Goal: Task Accomplishment & Management: Complete application form

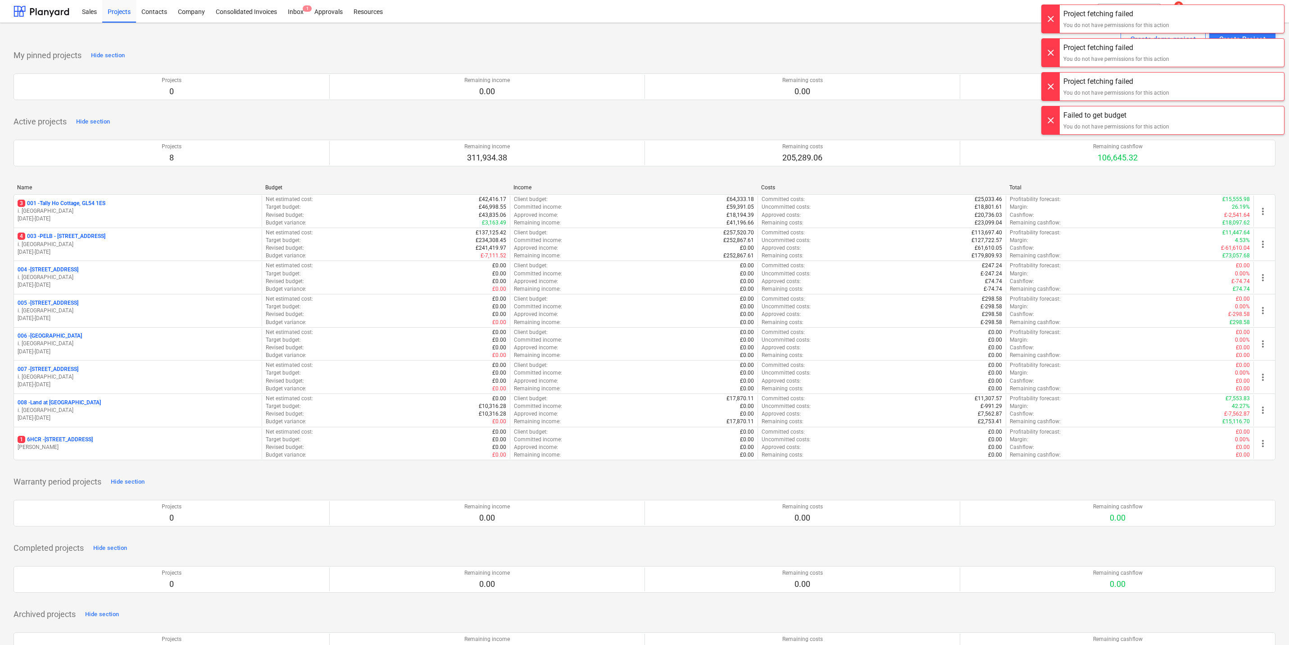
click at [1042, 23] on div at bounding box center [1051, 19] width 18 height 28
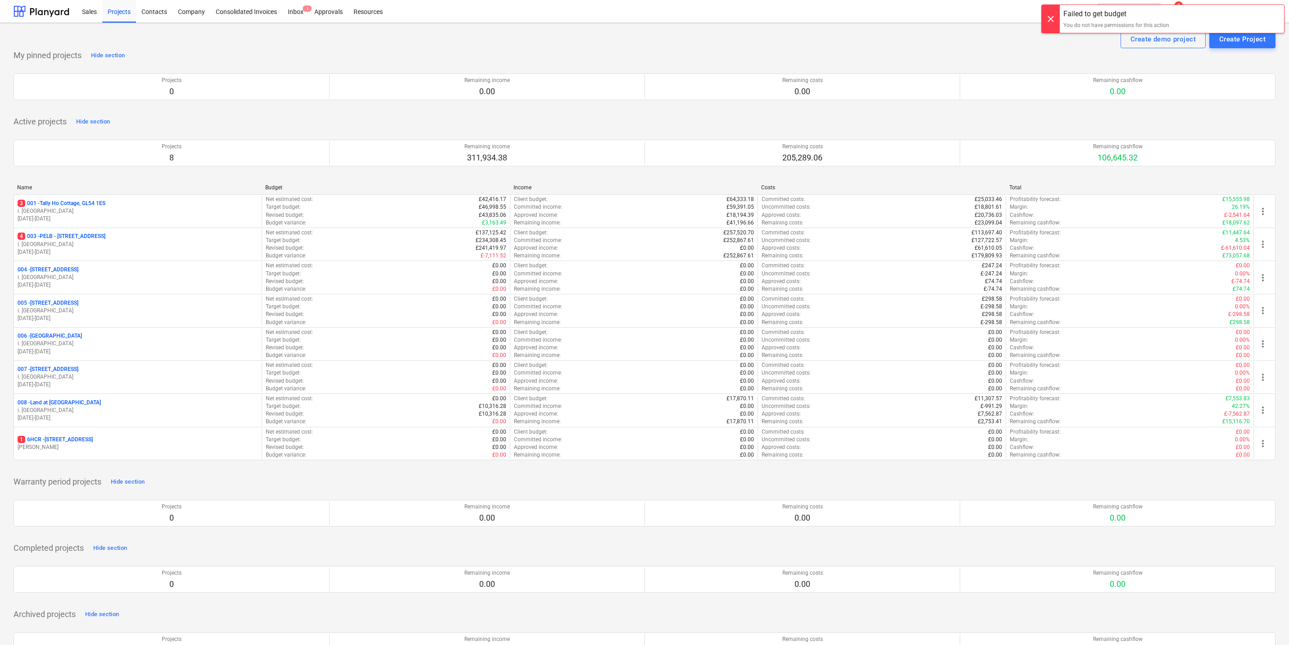
click at [1042, 23] on div at bounding box center [1051, 19] width 18 height 28
click at [1232, 45] on div "Create Project" at bounding box center [1243, 39] width 46 height 12
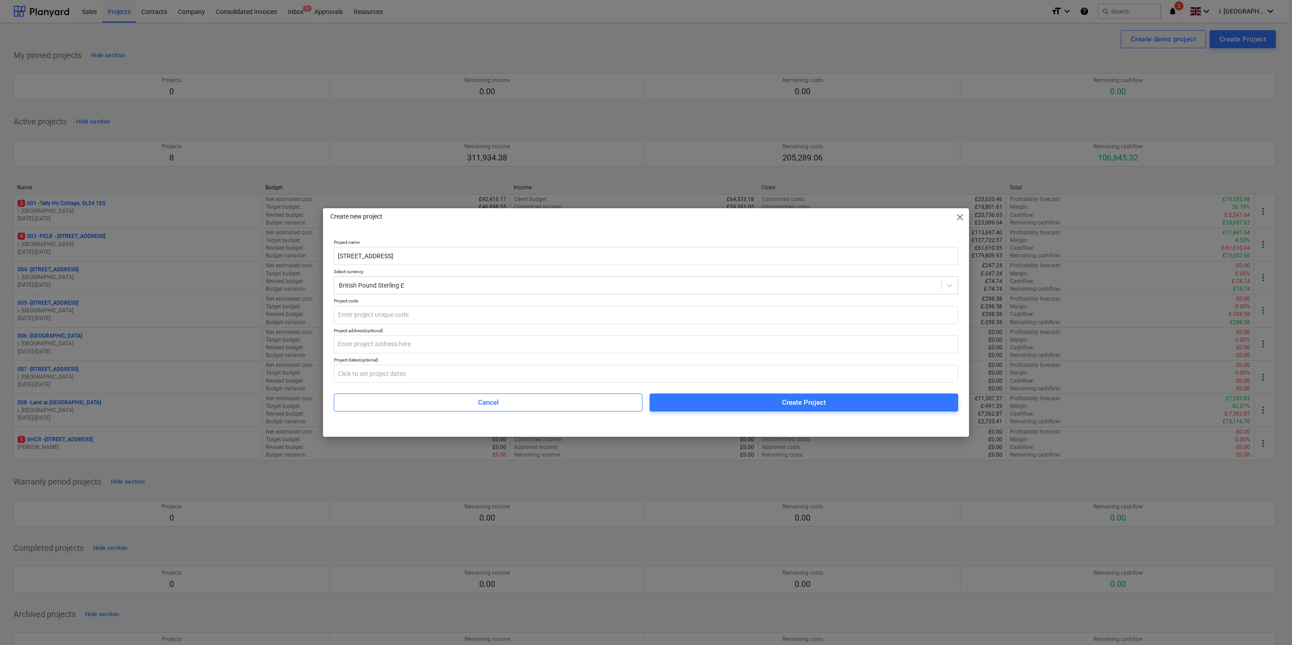
type input "[STREET_ADDRESS]"
click at [501, 324] on div "Project name [STREET_ADDRESS] Select currency British Pound Sterling £ Project …" at bounding box center [646, 325] width 624 height 172
click at [478, 314] on input "text" at bounding box center [646, 315] width 624 height 18
click at [419, 335] on input "text" at bounding box center [646, 344] width 624 height 18
click at [339, 314] on input "%[STREET_ADDRESS]" at bounding box center [646, 315] width 624 height 18
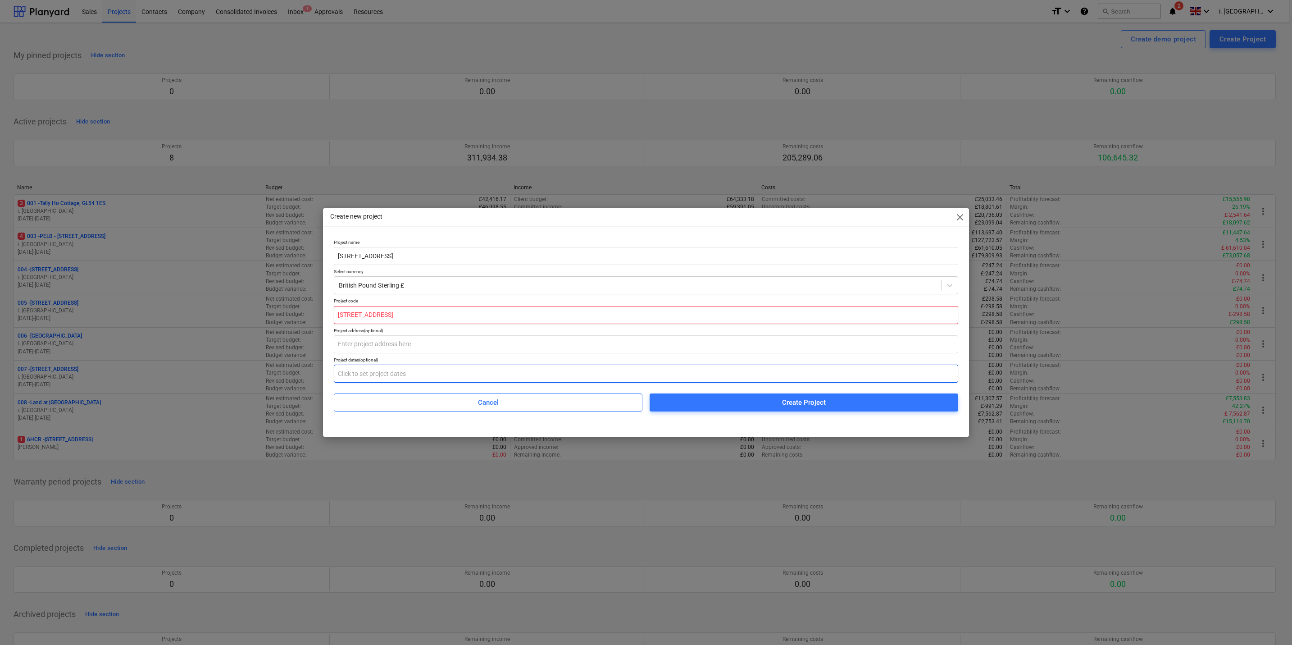
type input "[STREET_ADDRESS]"
click at [441, 368] on input "text" at bounding box center [646, 373] width 624 height 18
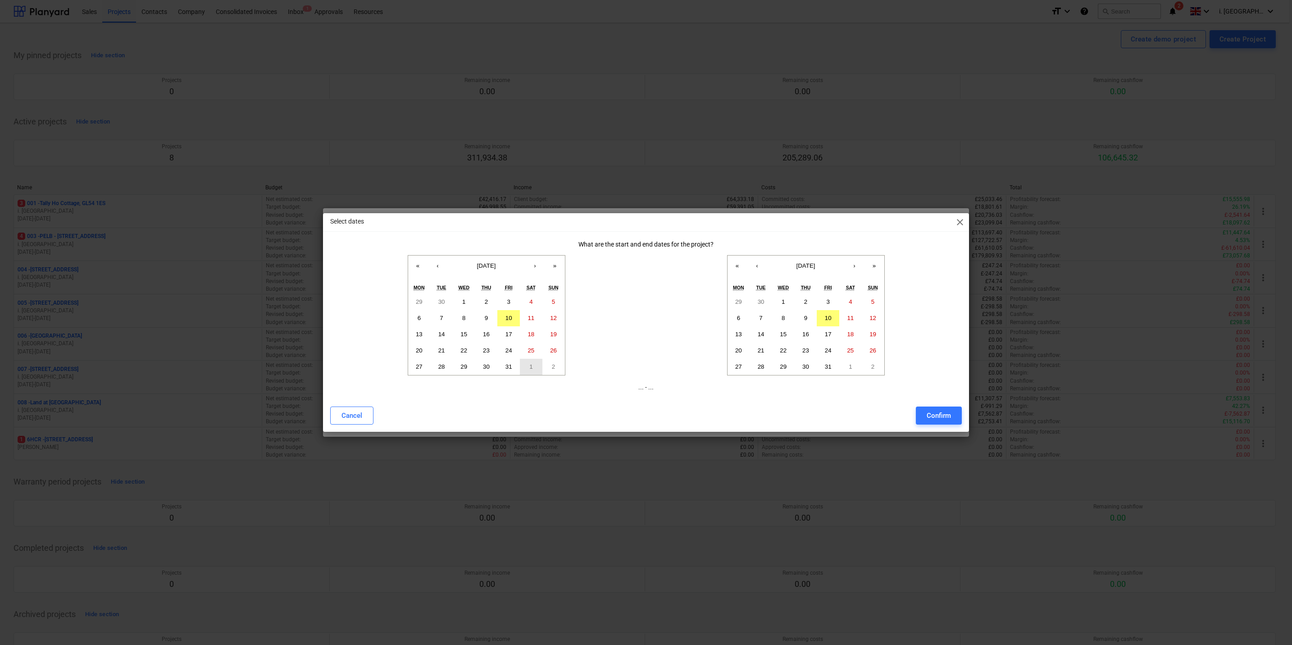
click at [523, 361] on button "1" at bounding box center [531, 367] width 23 height 16
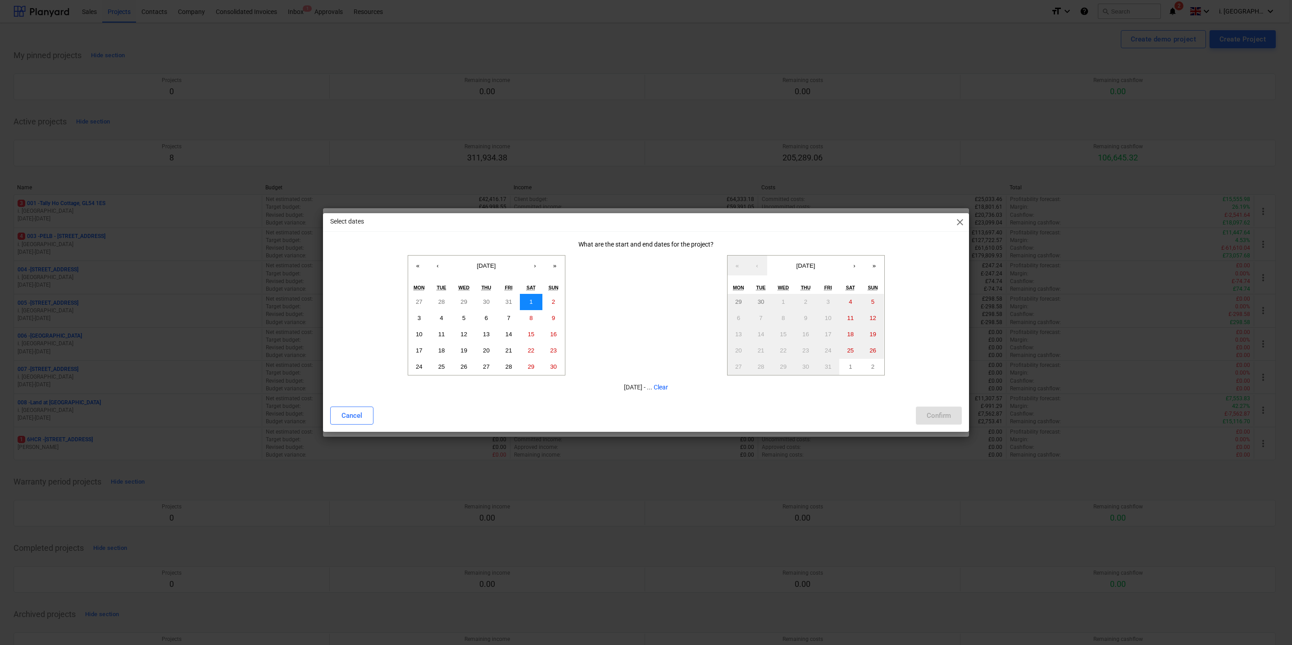
click at [525, 303] on button "1" at bounding box center [531, 302] width 23 height 16
click at [528, 300] on button "1" at bounding box center [531, 302] width 23 height 16
click at [871, 267] on button "»" at bounding box center [875, 265] width 20 height 20
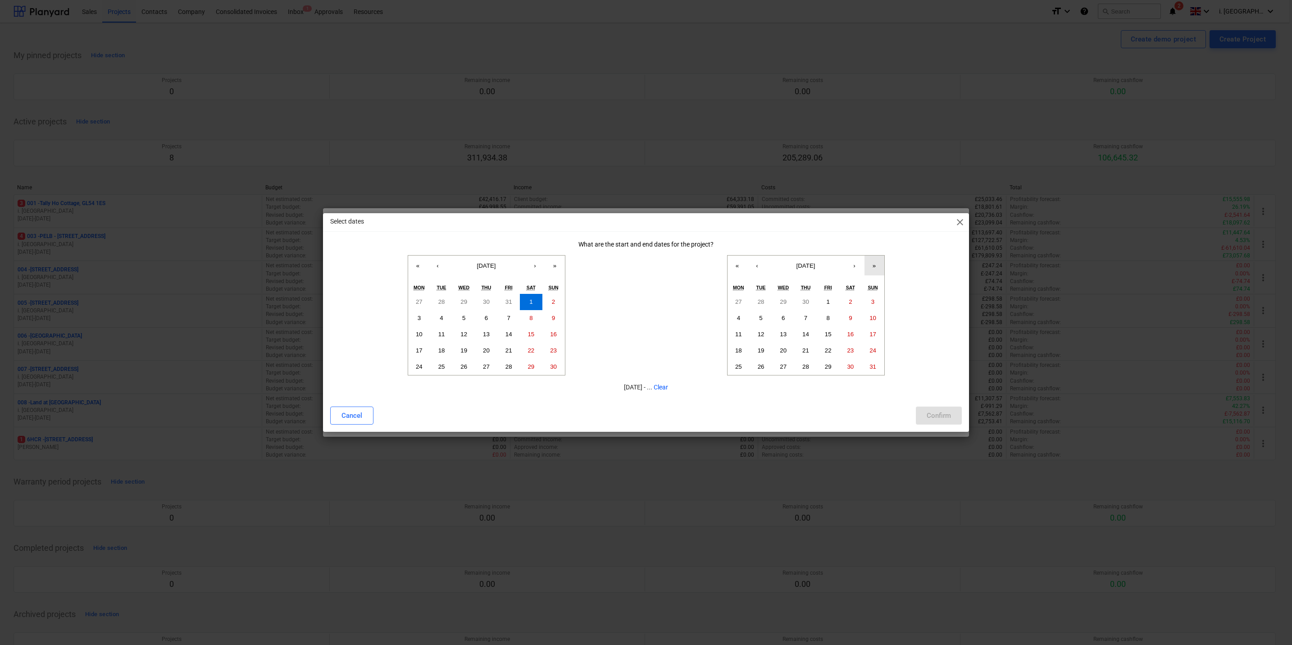
click at [871, 267] on button "»" at bounding box center [875, 265] width 20 height 20
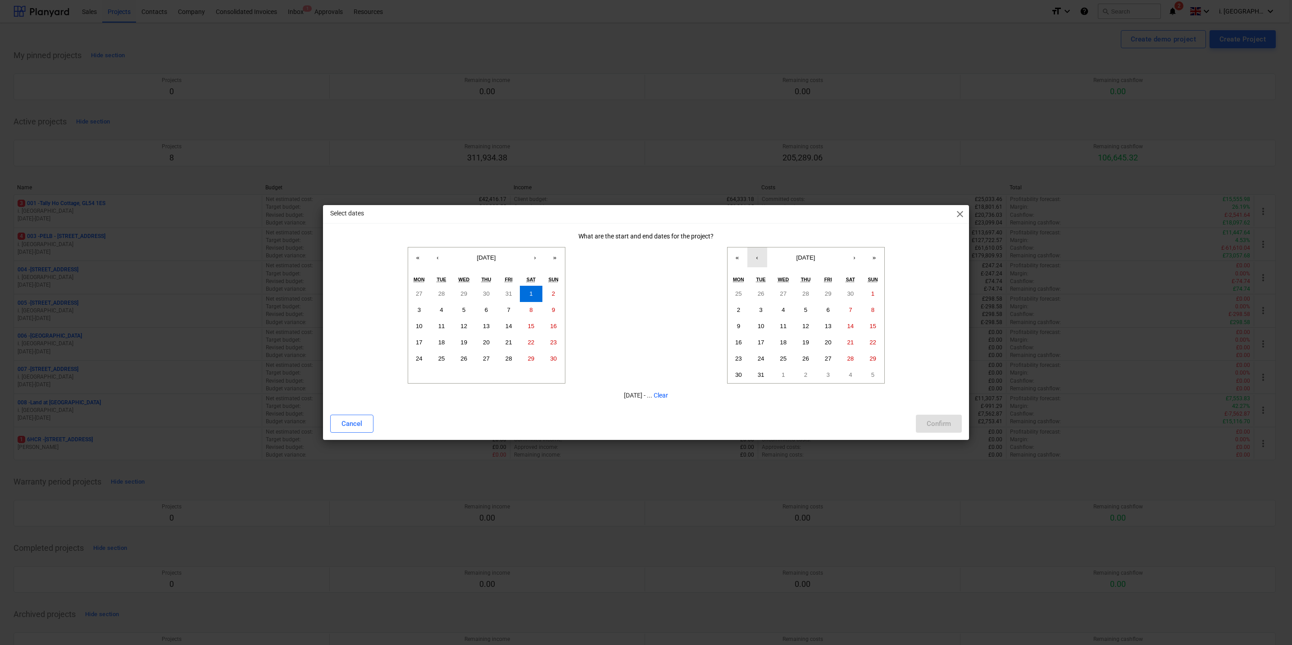
click at [757, 259] on button "‹" at bounding box center [757, 257] width 20 height 20
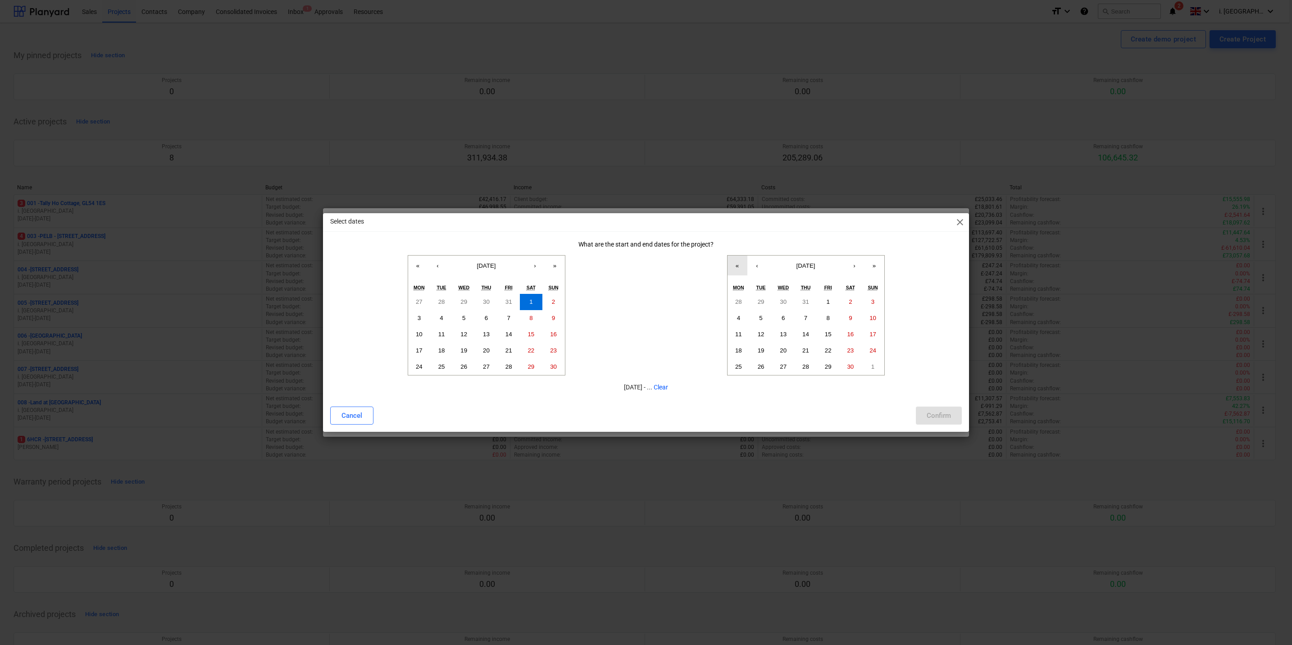
click at [738, 265] on button "«" at bounding box center [738, 265] width 20 height 20
click at [759, 266] on button "‹" at bounding box center [757, 265] width 20 height 20
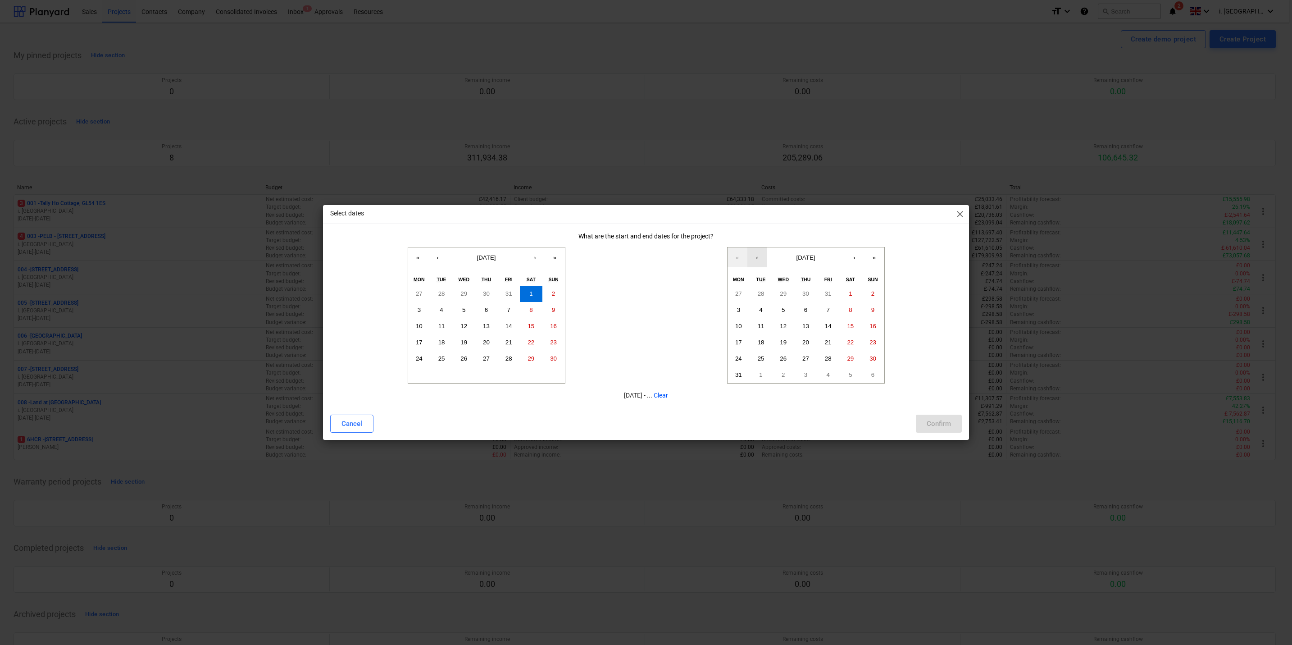
click at [759, 266] on button "‹" at bounding box center [757, 257] width 20 height 20
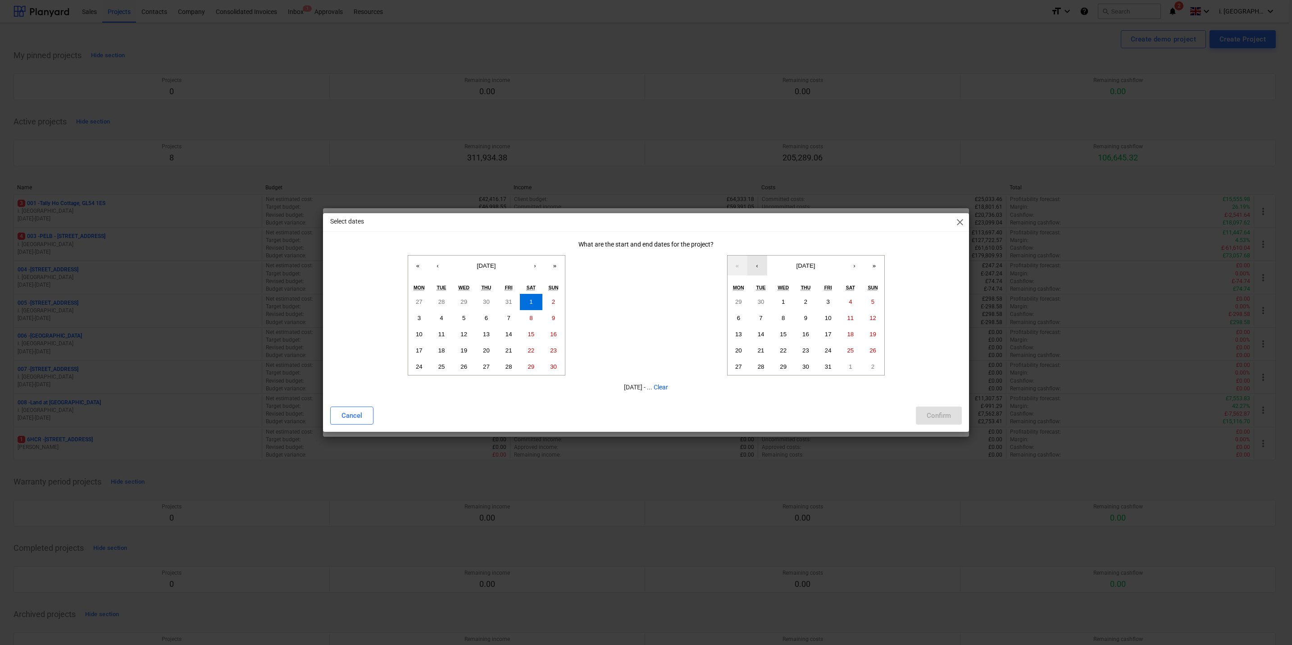
click at [759, 266] on button "‹" at bounding box center [757, 265] width 20 height 20
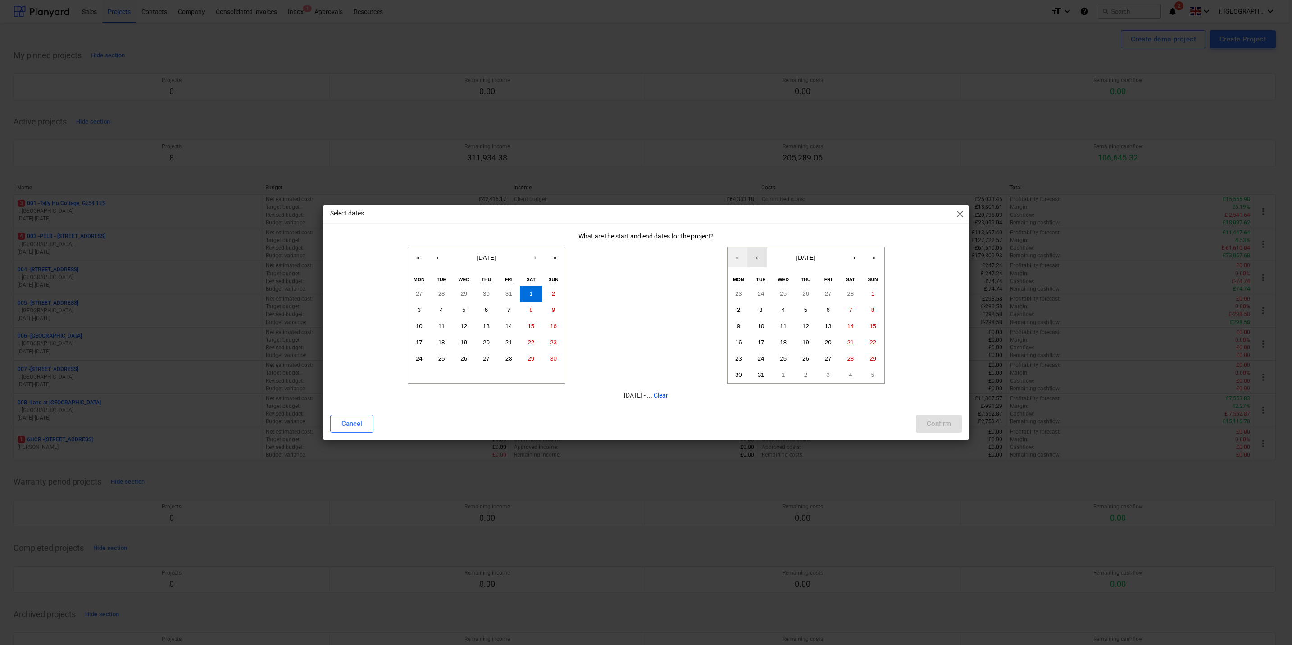
click at [759, 266] on button "‹" at bounding box center [757, 257] width 20 height 20
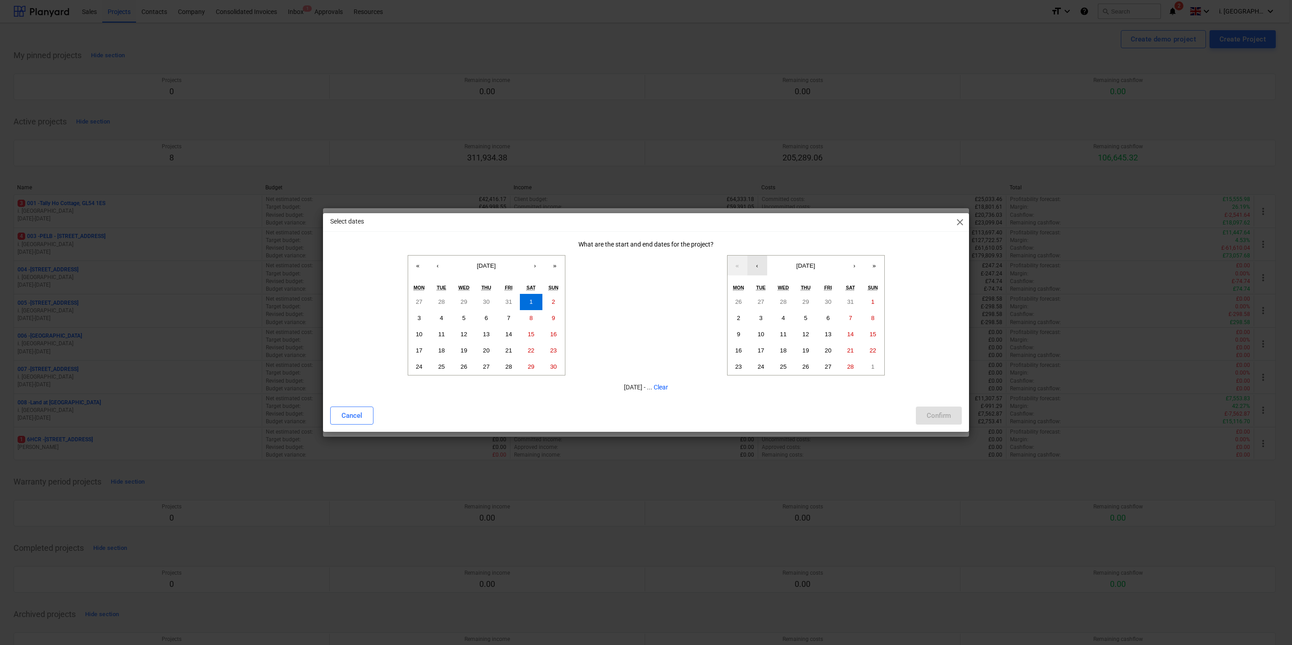
click at [759, 266] on button "‹" at bounding box center [757, 265] width 20 height 20
click at [845, 364] on button "31" at bounding box center [850, 367] width 23 height 16
click at [927, 413] on div "Confirm" at bounding box center [939, 416] width 24 height 12
type input "[DATE] - [DATE]"
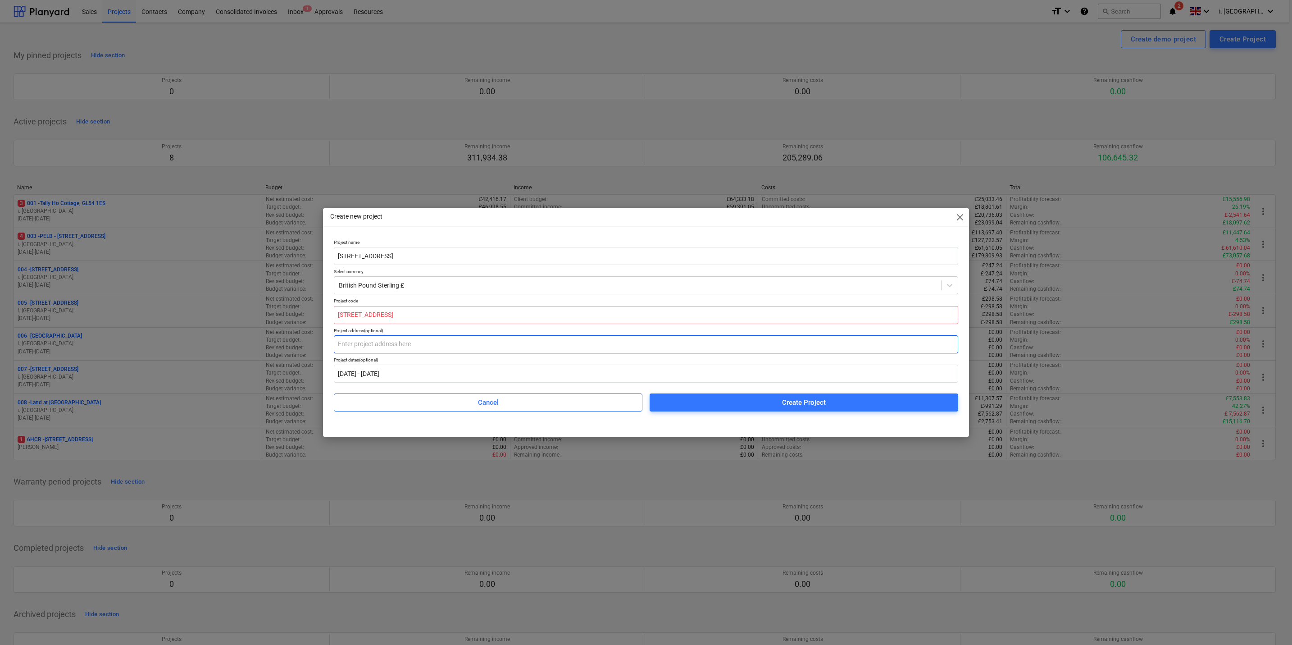
click at [534, 352] on input "text" at bounding box center [646, 344] width 624 height 18
click at [711, 395] on button "Create Project" at bounding box center [804, 402] width 309 height 18
click at [504, 316] on input "[STREET_ADDRESS]" at bounding box center [646, 315] width 624 height 18
click at [339, 346] on input "%[STREET_ADDRESS]" at bounding box center [646, 344] width 624 height 18
type input "[STREET_ADDRESS]"
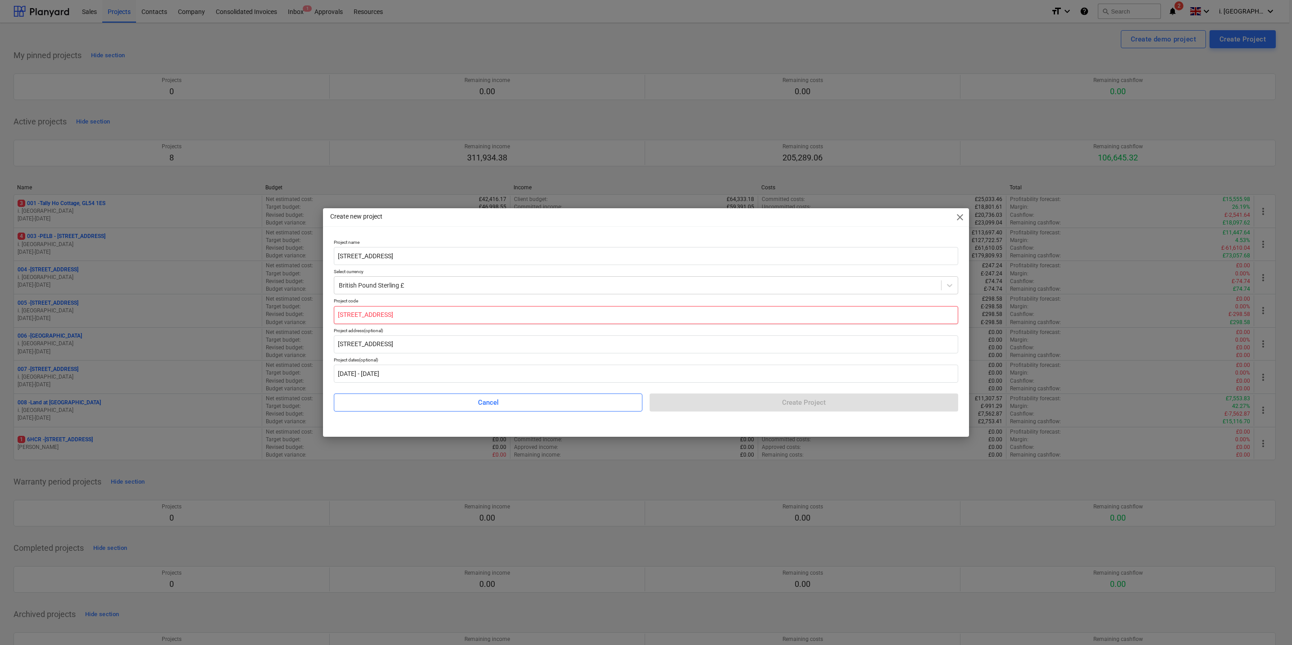
click at [430, 321] on input "[STREET_ADDRESS]" at bounding box center [646, 315] width 624 height 18
type input "5"
type input "1"
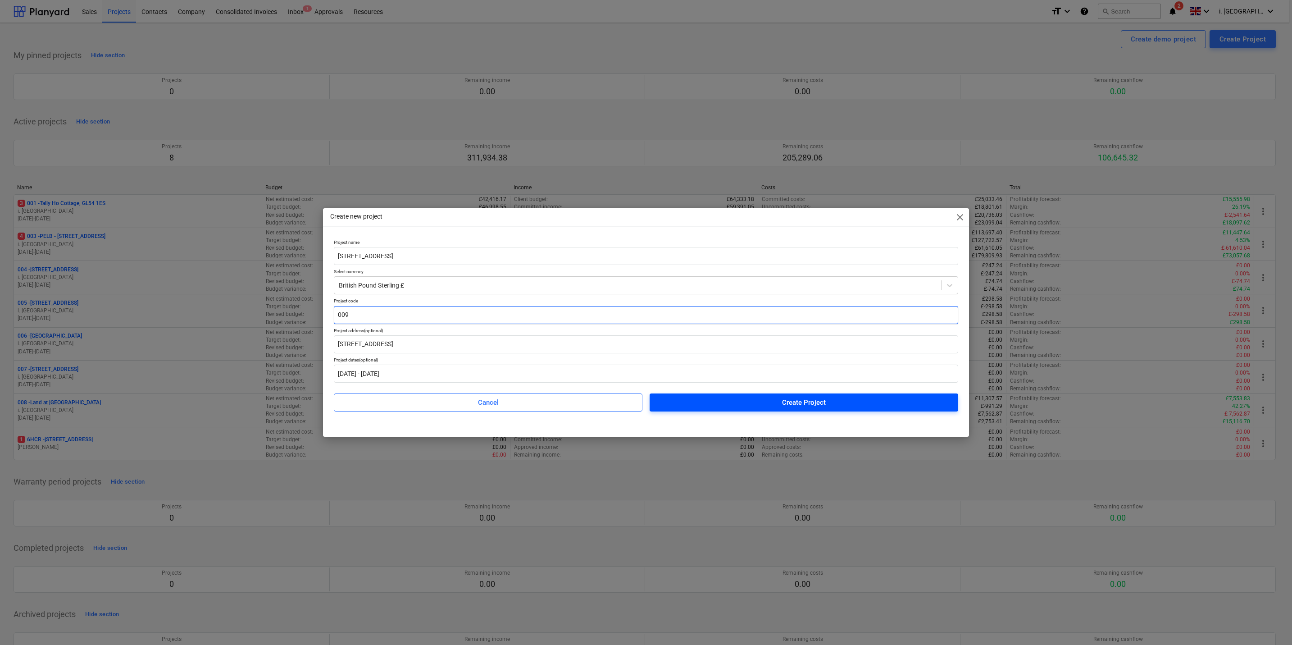
type input "009"
click at [661, 405] on span "Create Project" at bounding box center [803, 402] width 287 height 12
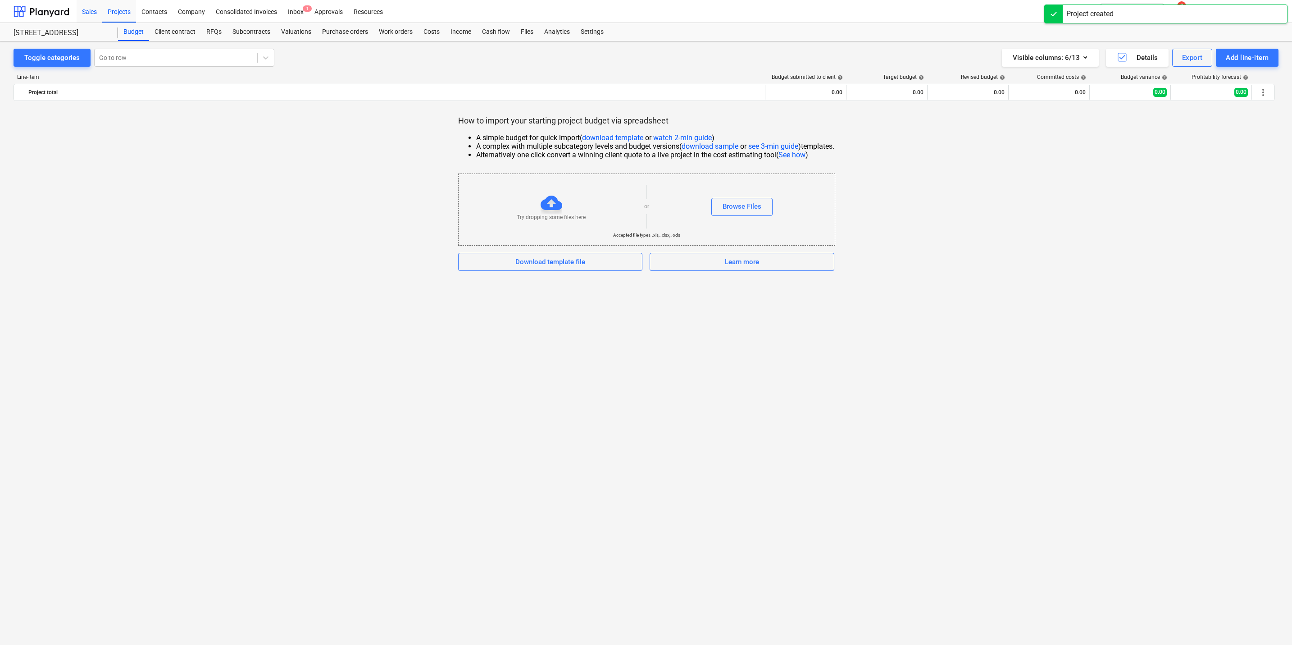
click at [93, 17] on div "Sales" at bounding box center [90, 11] width 26 height 23
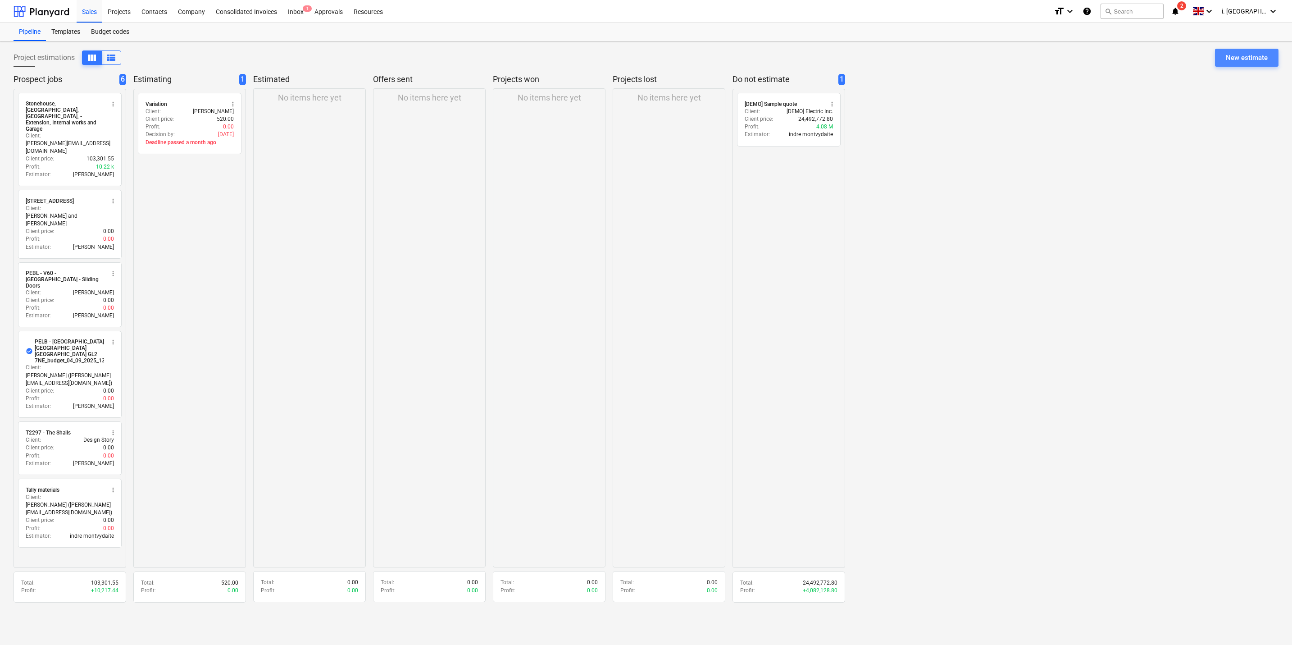
click at [1263, 62] on div "New estimate" at bounding box center [1247, 58] width 42 height 12
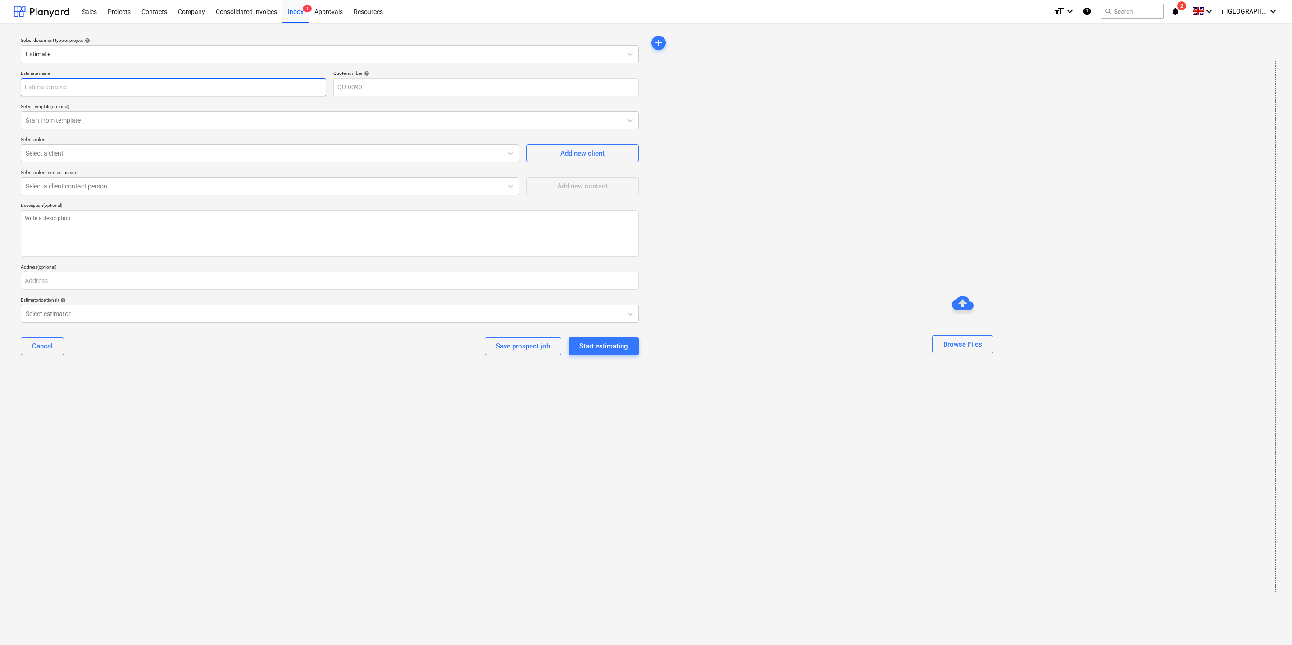
click at [167, 83] on input "text" at bounding box center [173, 87] width 305 height 18
type textarea "x"
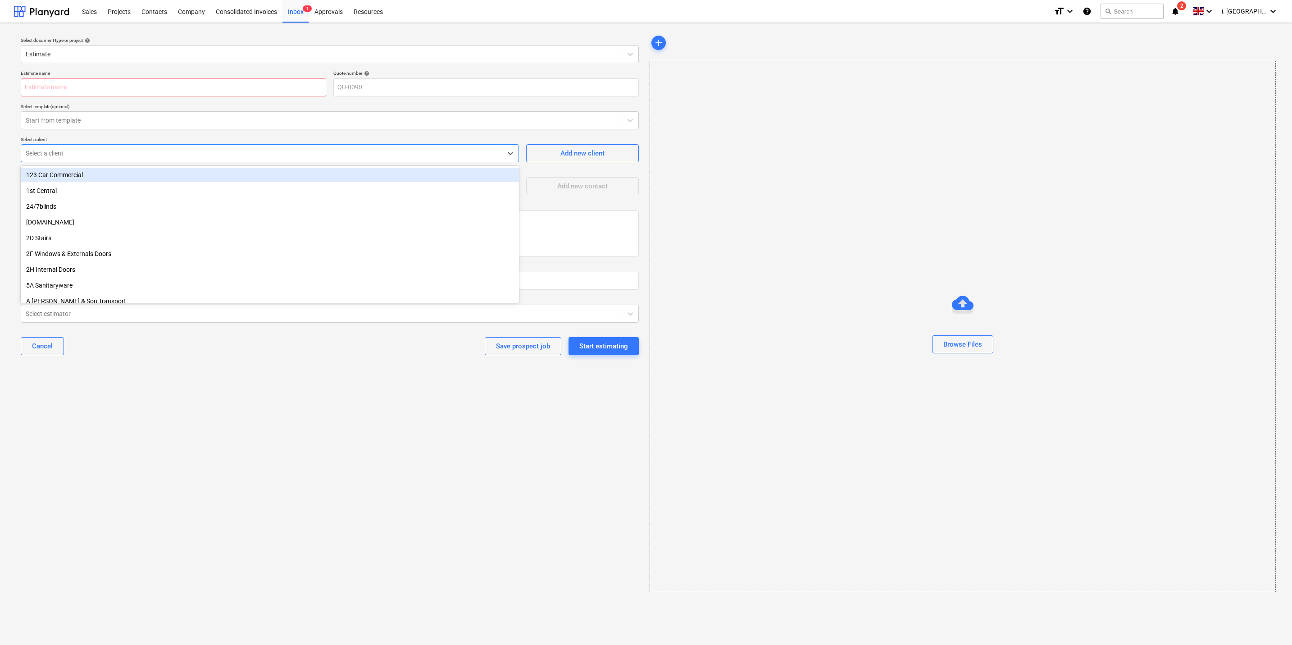
click at [125, 150] on div at bounding box center [262, 153] width 472 height 9
type input "indre"
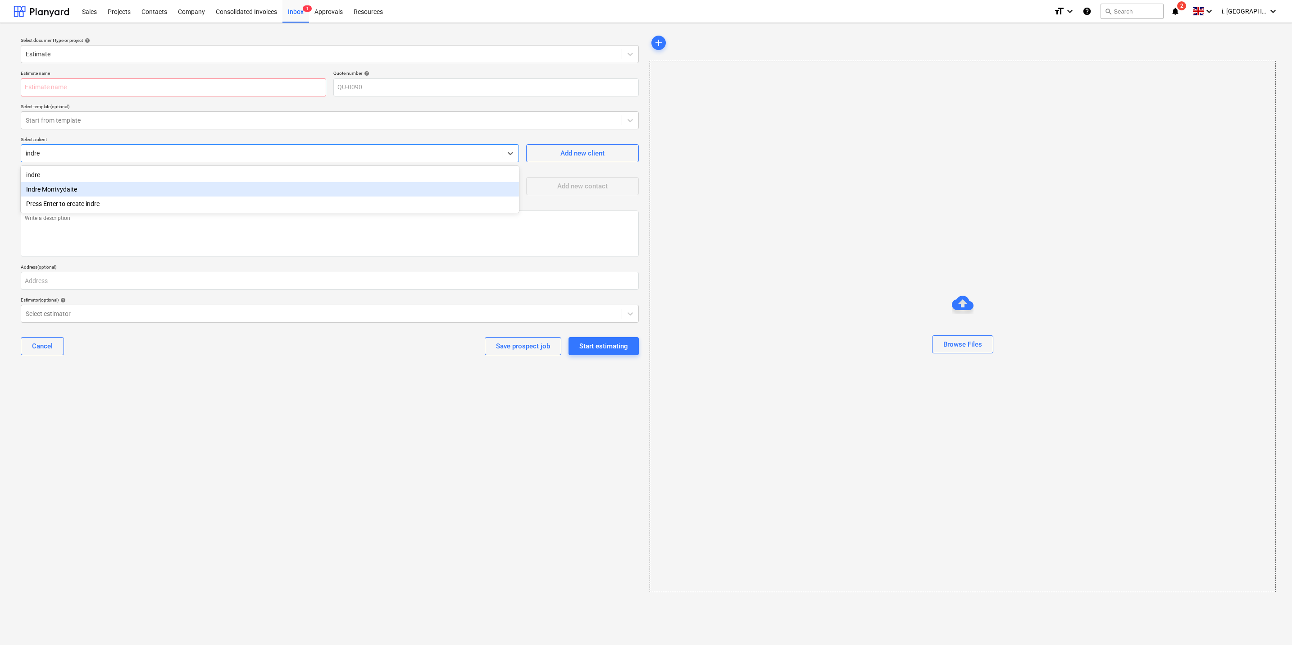
click at [86, 190] on div "Indre Montvydaite" at bounding box center [270, 189] width 498 height 14
type textarea "x"
click at [105, 191] on div "Select a client contact person" at bounding box center [261, 186] width 481 height 13
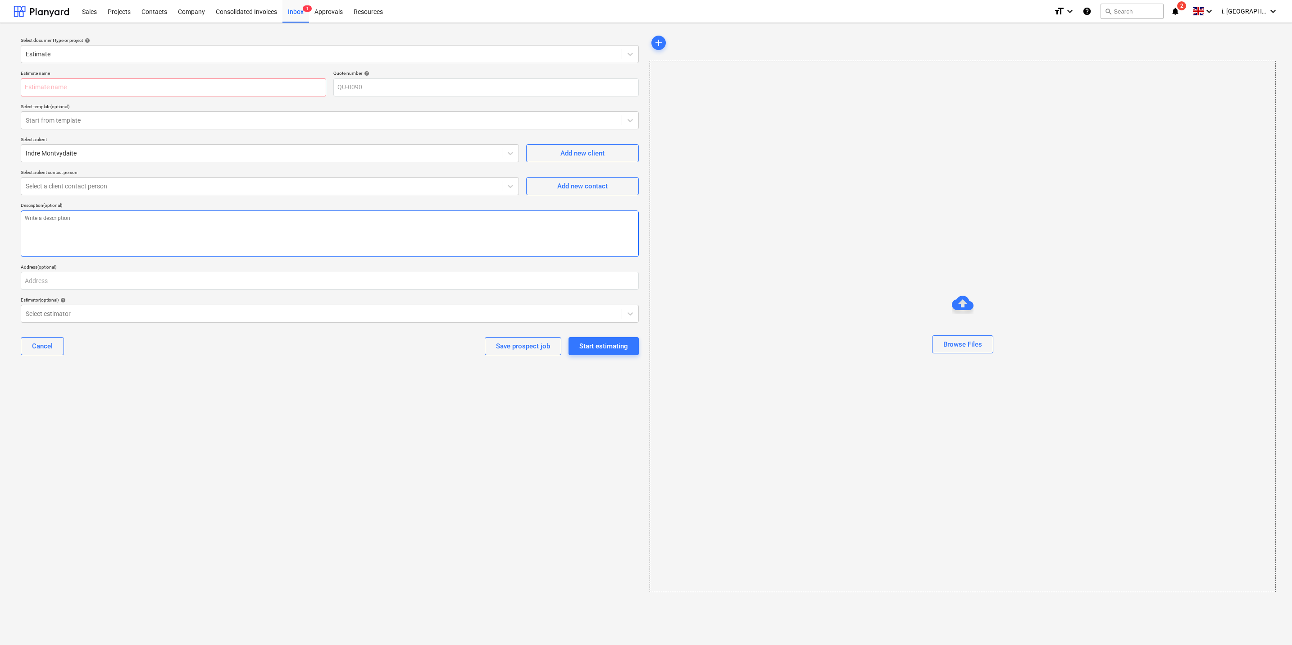
click at [115, 241] on textarea at bounding box center [330, 233] width 618 height 46
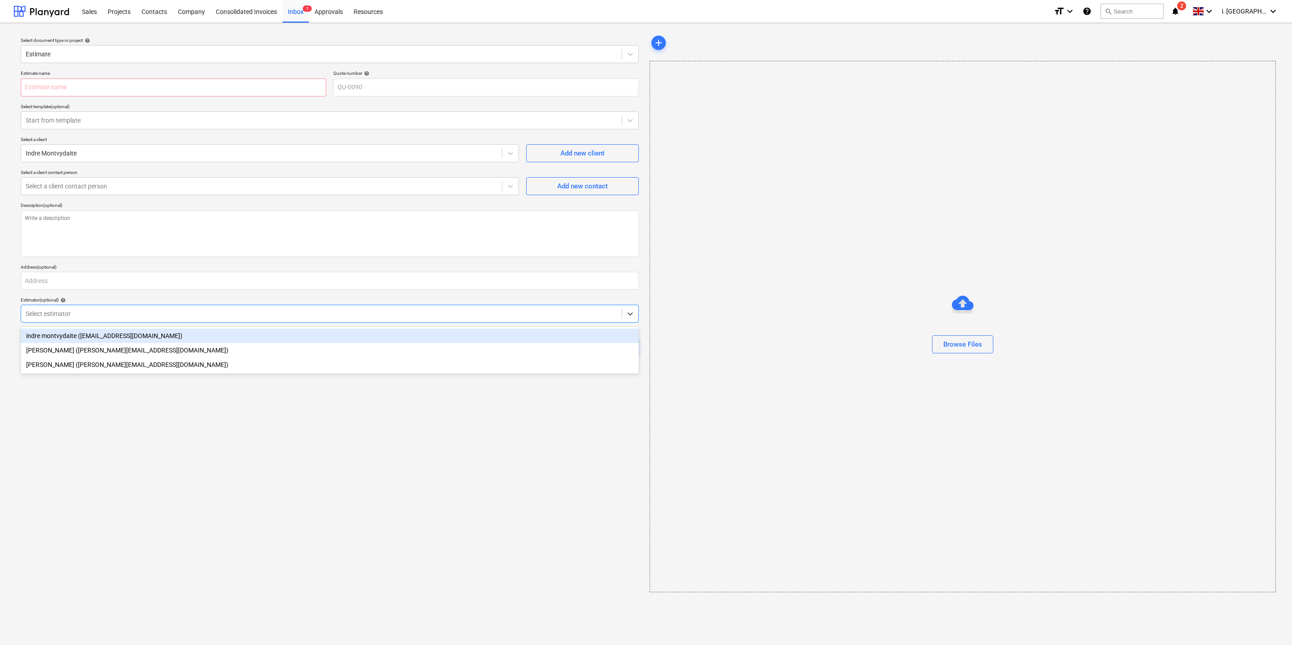
click at [182, 312] on div at bounding box center [322, 313] width 592 height 9
click at [166, 337] on div "indre montvydaite ([EMAIL_ADDRESS][DOMAIN_NAME])" at bounding box center [330, 335] width 618 height 14
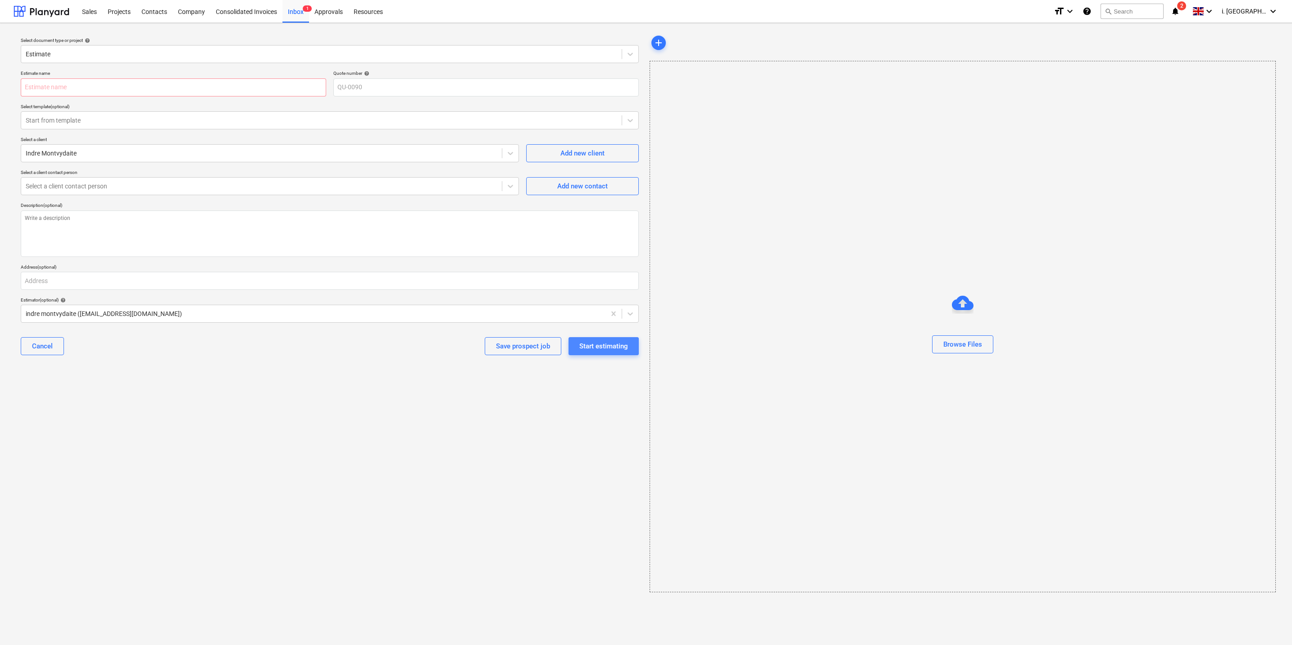
click at [597, 349] on div "Start estimating" at bounding box center [603, 346] width 49 height 12
click at [230, 92] on input "text" at bounding box center [173, 87] width 305 height 18
type textarea "x"
type input "5"
type textarea "x"
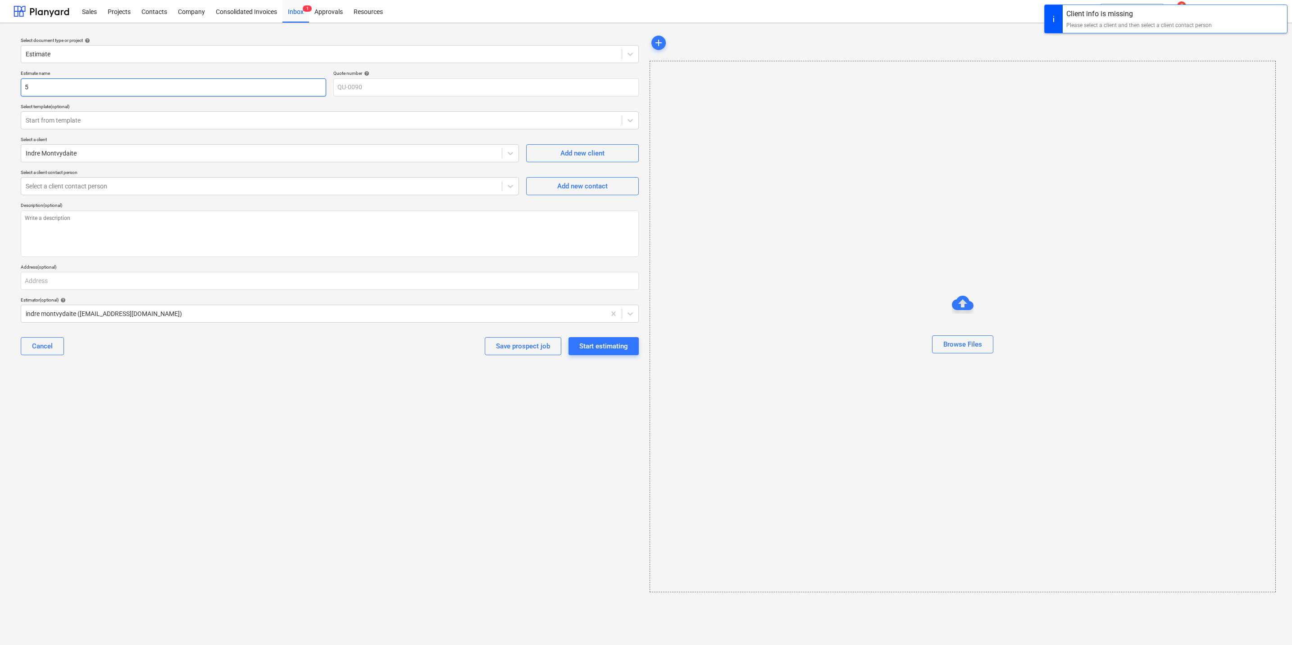
type input "53"
type textarea "x"
type input "53"
type textarea "x"
type input "53 S"
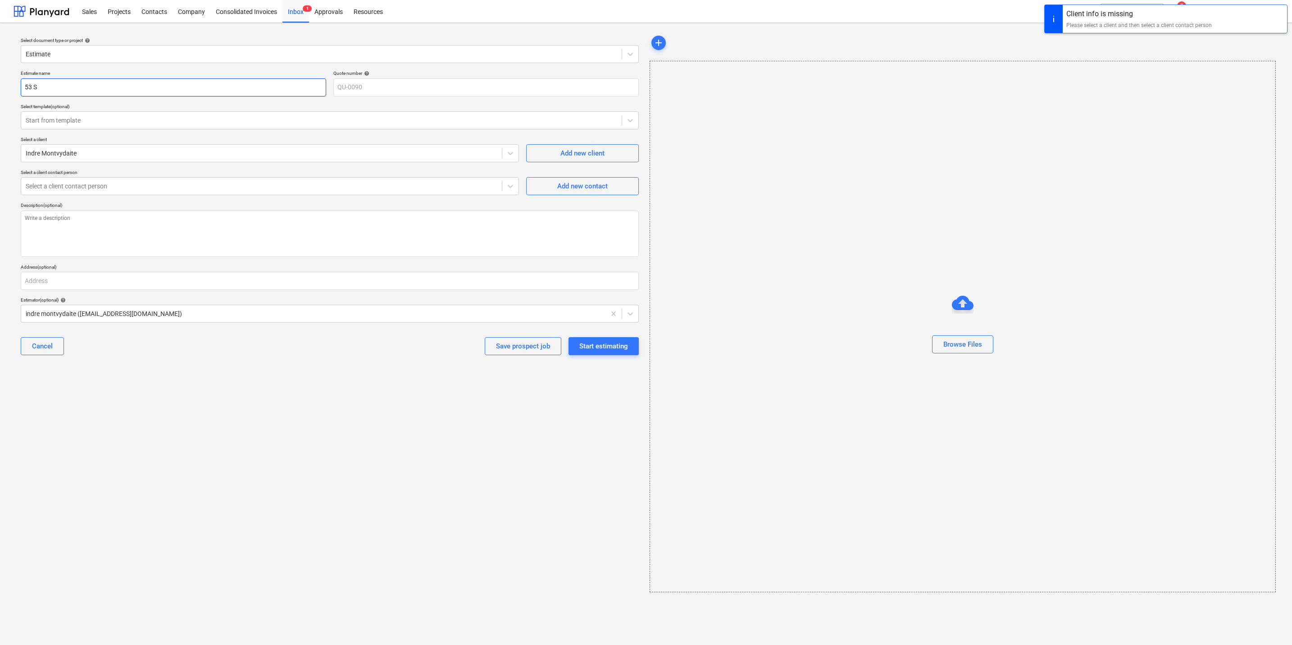
type textarea "x"
type input "53 St"
type textarea "x"
type input "53 St"
type textarea "x"
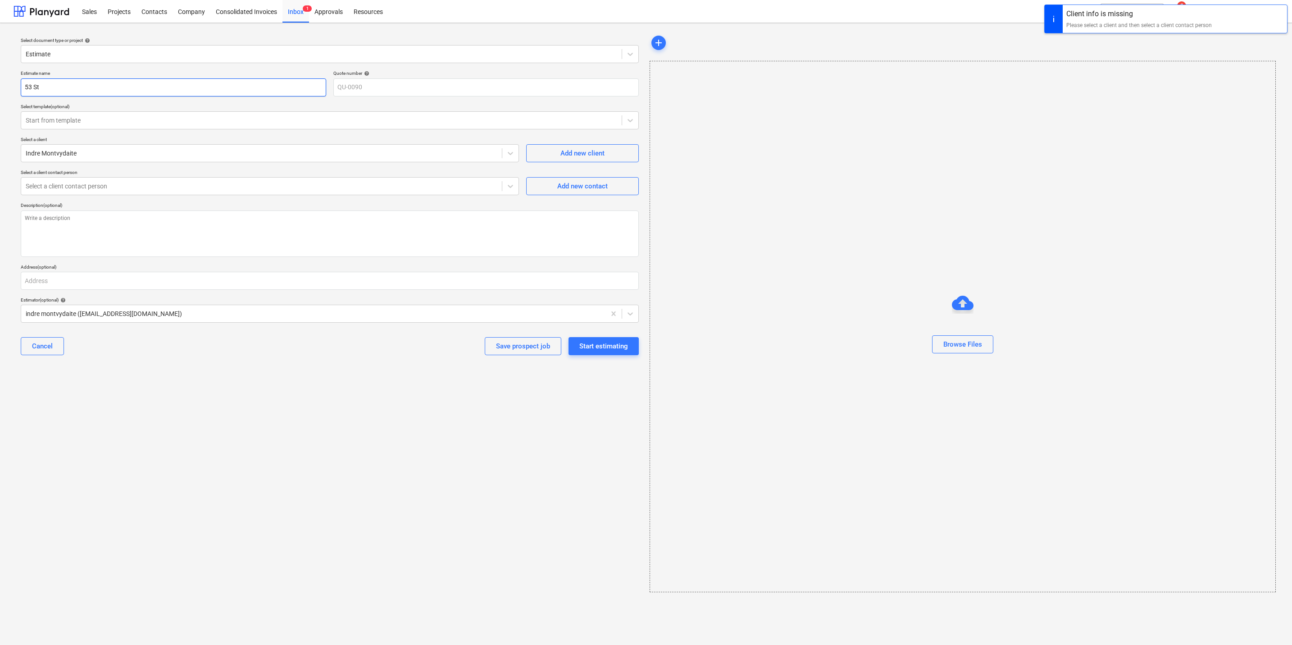
type input "53 St M"
type textarea "x"
type input "53 St Mi"
type textarea "x"
type input "53 St Mic"
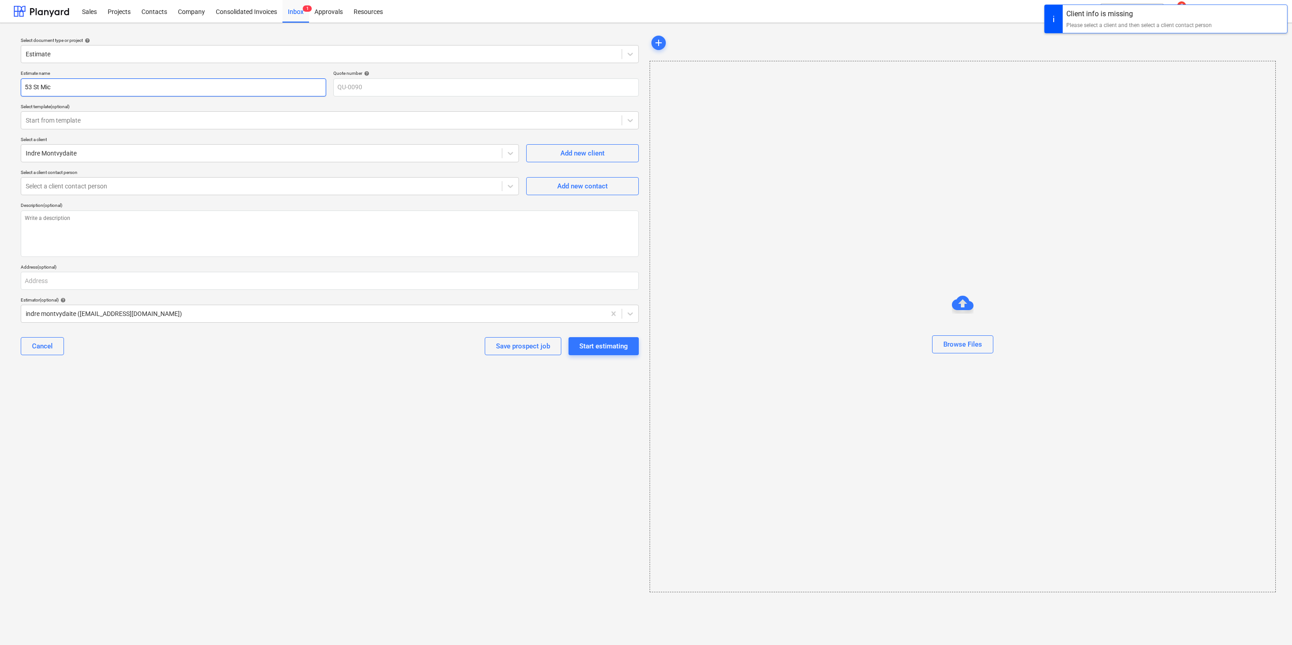
type textarea "x"
type input "53 St Mich"
type textarea "x"
type input "53 St Micha"
type textarea "x"
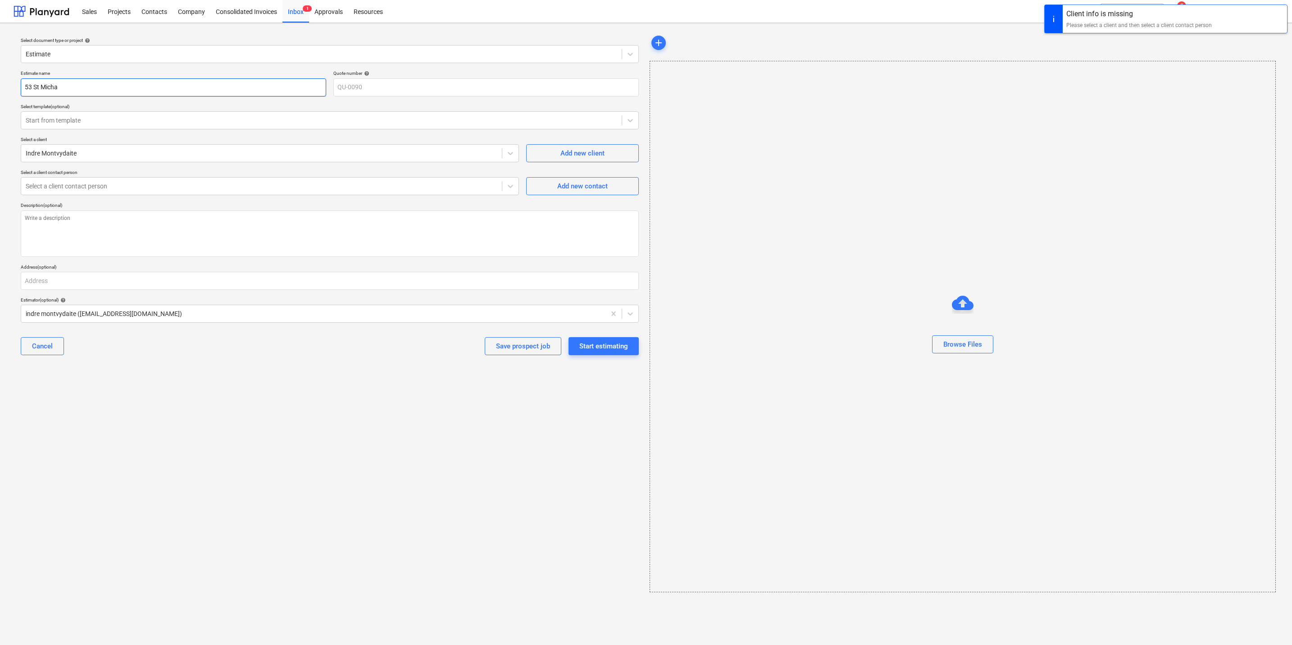
type input "53 St Michae"
type textarea "x"
type input "53 St [PERSON_NAME]"
type textarea "x"
type input "53 St Michaels"
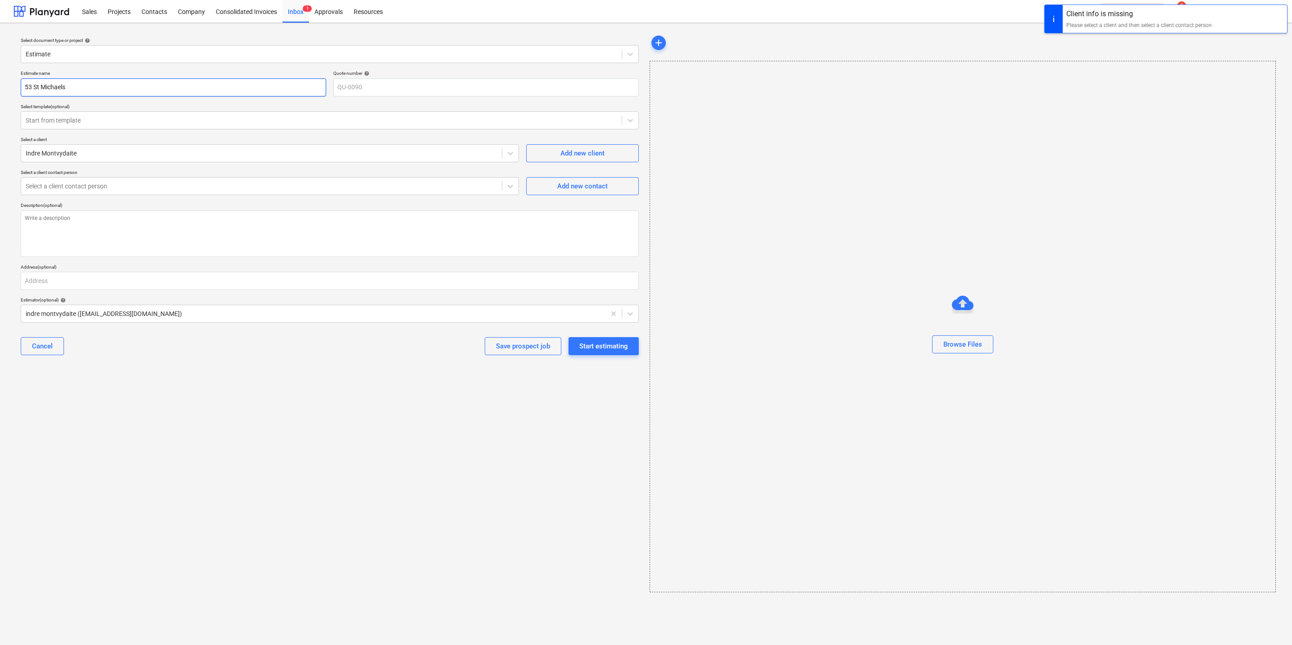
type textarea "x"
type input "53 St Michaels"
type textarea "x"
type input "53 St Michaels R"
type textarea "x"
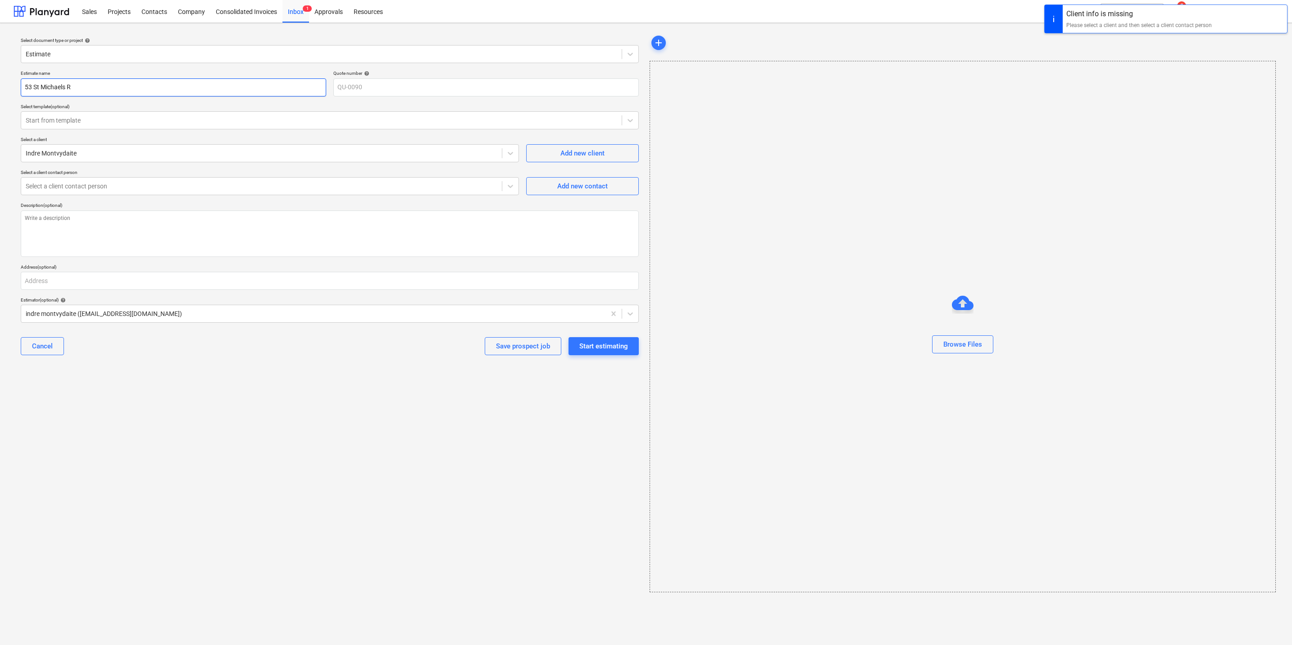
type input "53 St Michaels Ro"
type textarea "x"
type input "53 St Michaels Roa"
type textarea "x"
type input "[STREET_ADDRESS]"
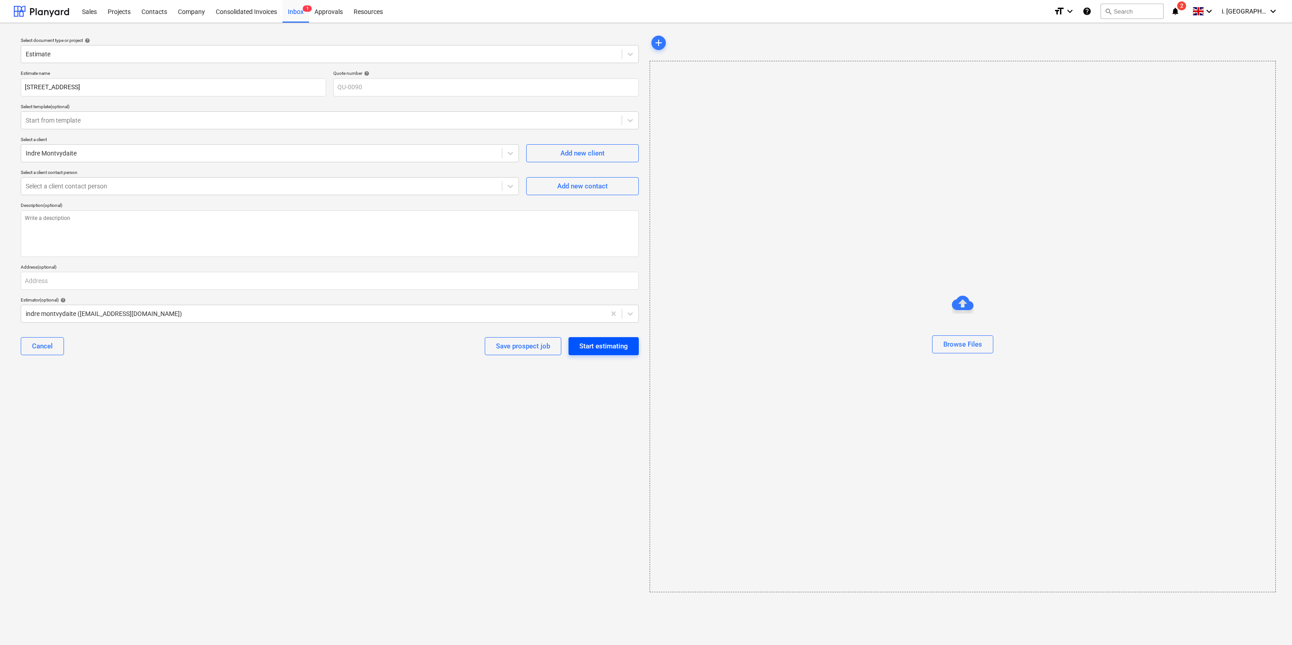
type textarea "x"
click at [607, 354] on button "Start estimating" at bounding box center [604, 346] width 70 height 18
click at [319, 178] on div "Select a client contact person" at bounding box center [270, 186] width 498 height 18
type input "i"
click at [319, 178] on div "Select a client contact person" at bounding box center [270, 186] width 498 height 18
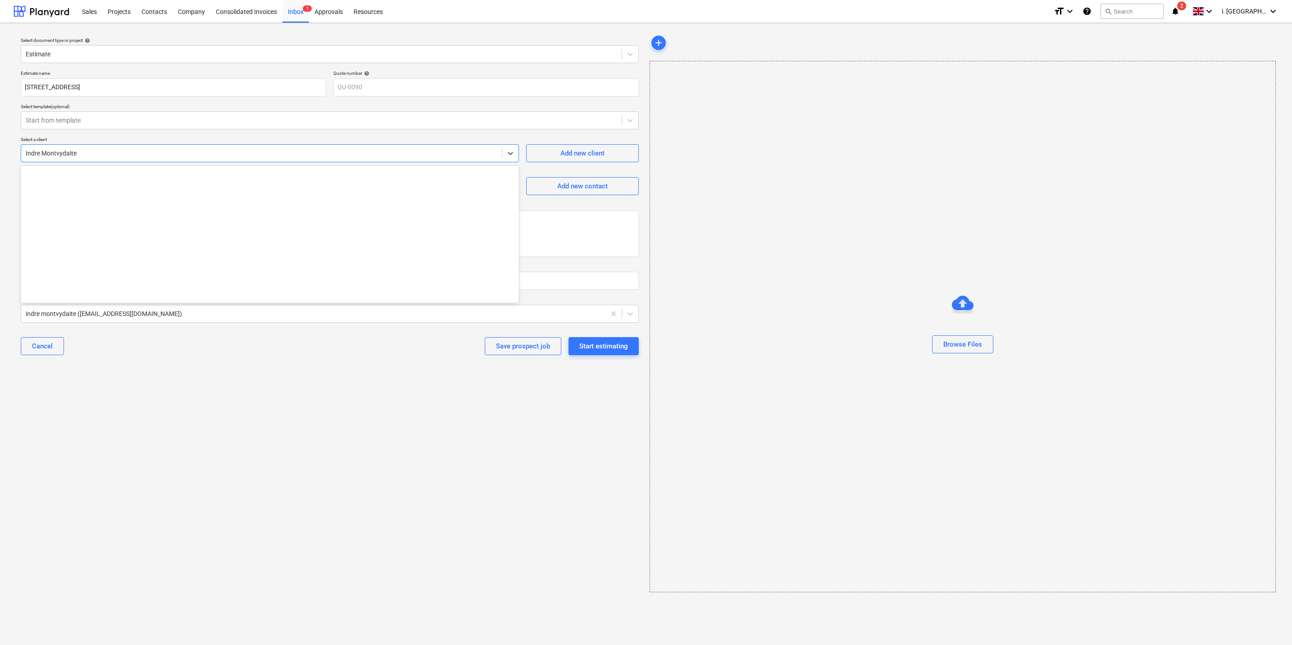
click at [331, 158] on div "Indre Montvydaite" at bounding box center [261, 153] width 481 height 13
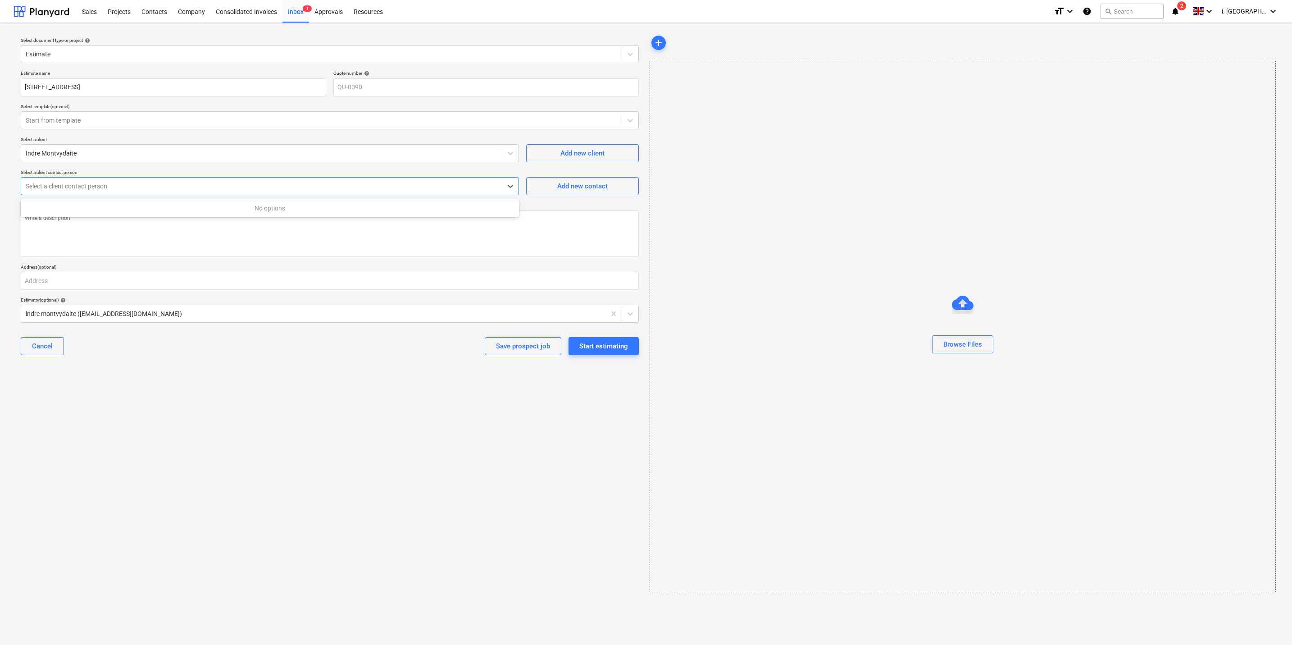
click at [310, 188] on div at bounding box center [262, 186] width 472 height 9
click at [616, 180] on span "Add new contact" at bounding box center [582, 186] width 90 height 12
type textarea "x"
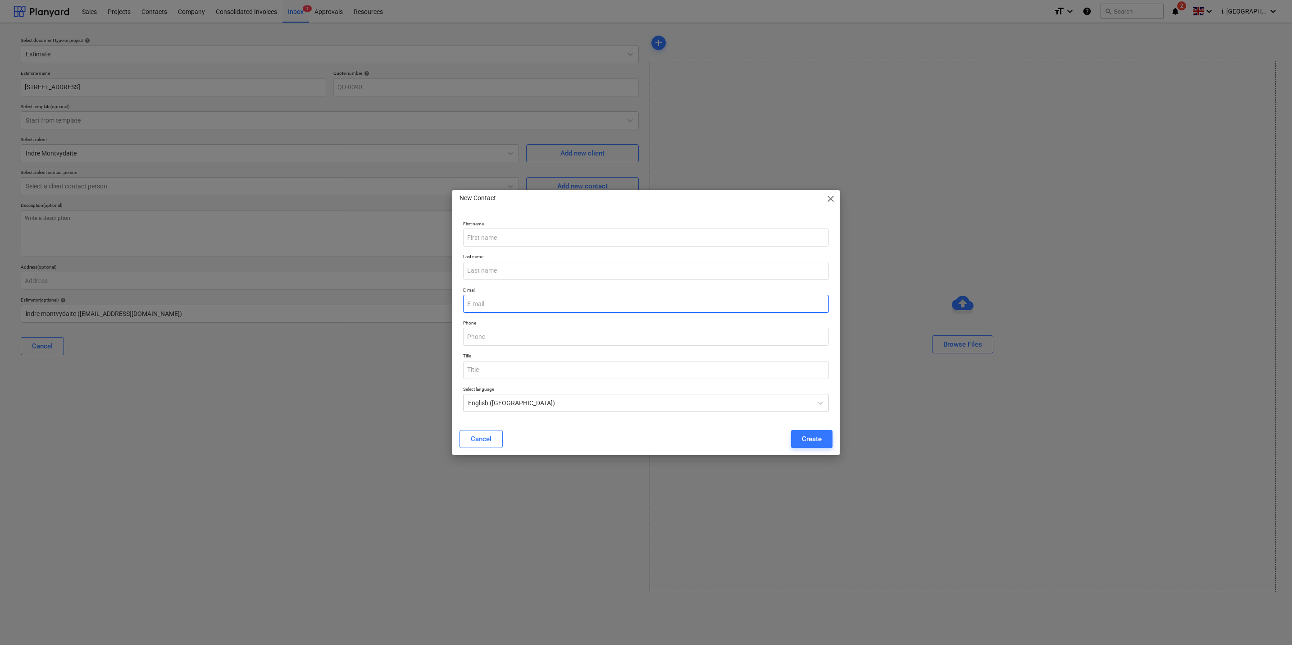
click at [493, 296] on input "email" at bounding box center [646, 304] width 366 height 18
type input "[EMAIL_ADDRESS][DOMAIN_NAME]"
type input "indre"
type input "montvydaite"
type input "07728473039"
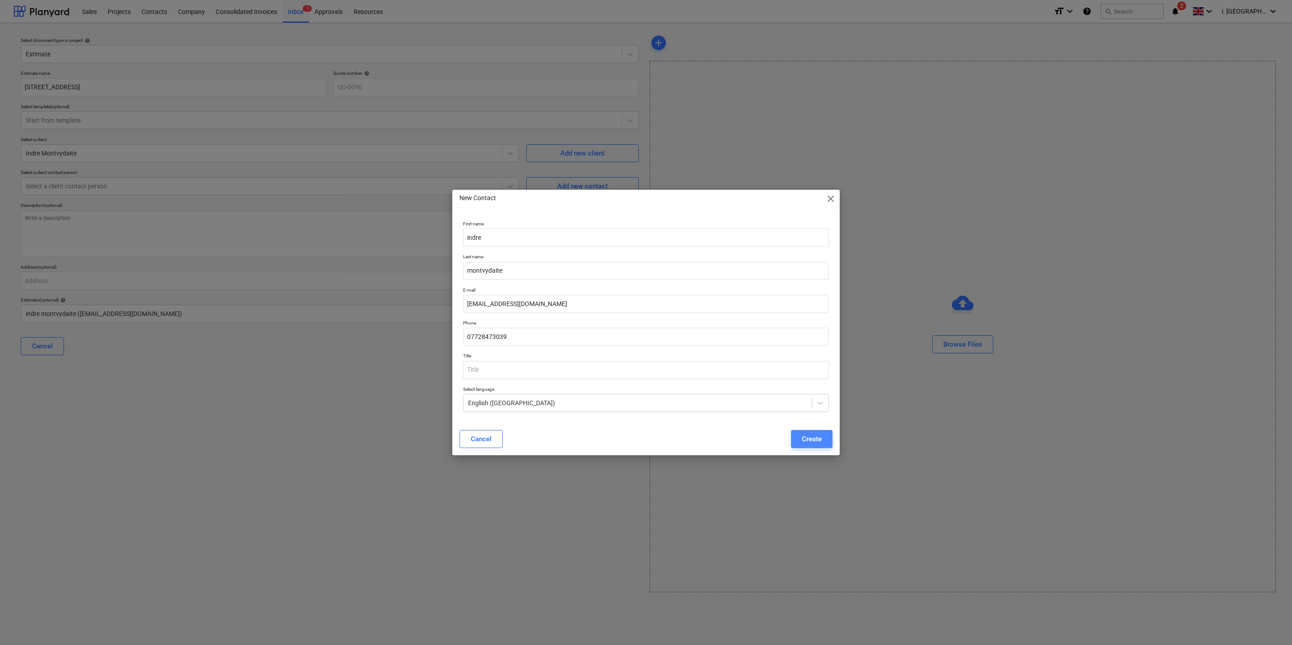
click at [803, 434] on div "Create" at bounding box center [812, 439] width 20 height 12
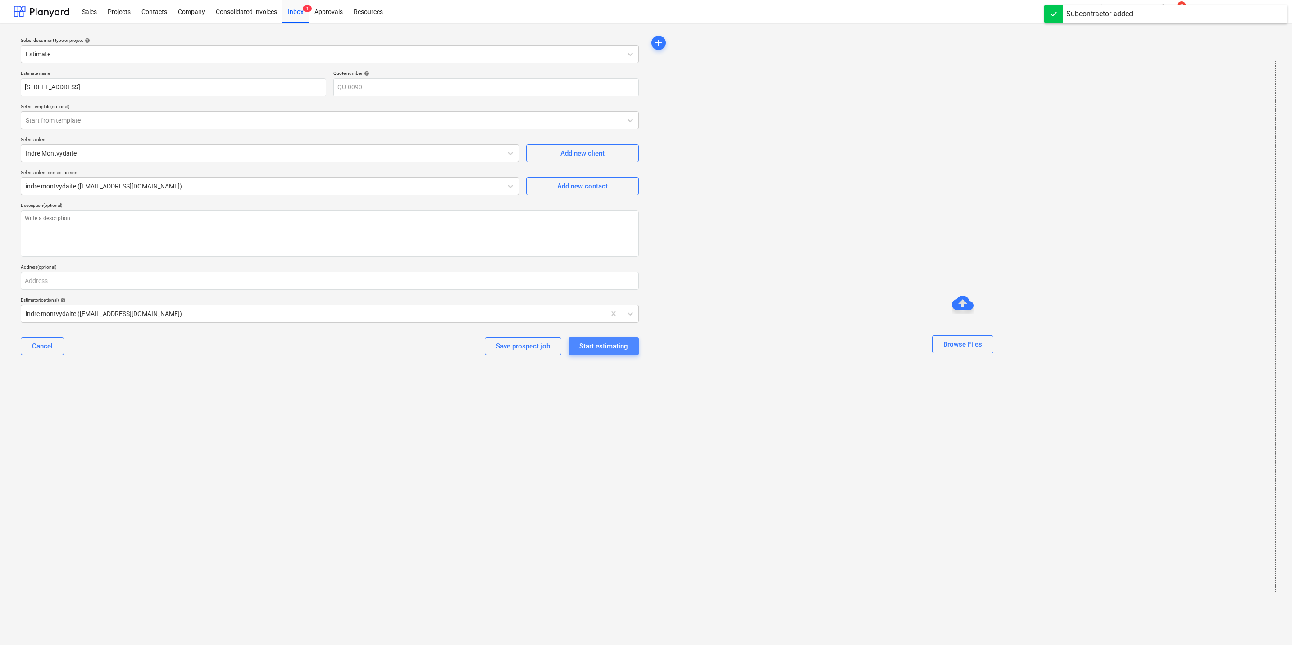
click at [611, 342] on div "Start estimating" at bounding box center [603, 346] width 49 height 12
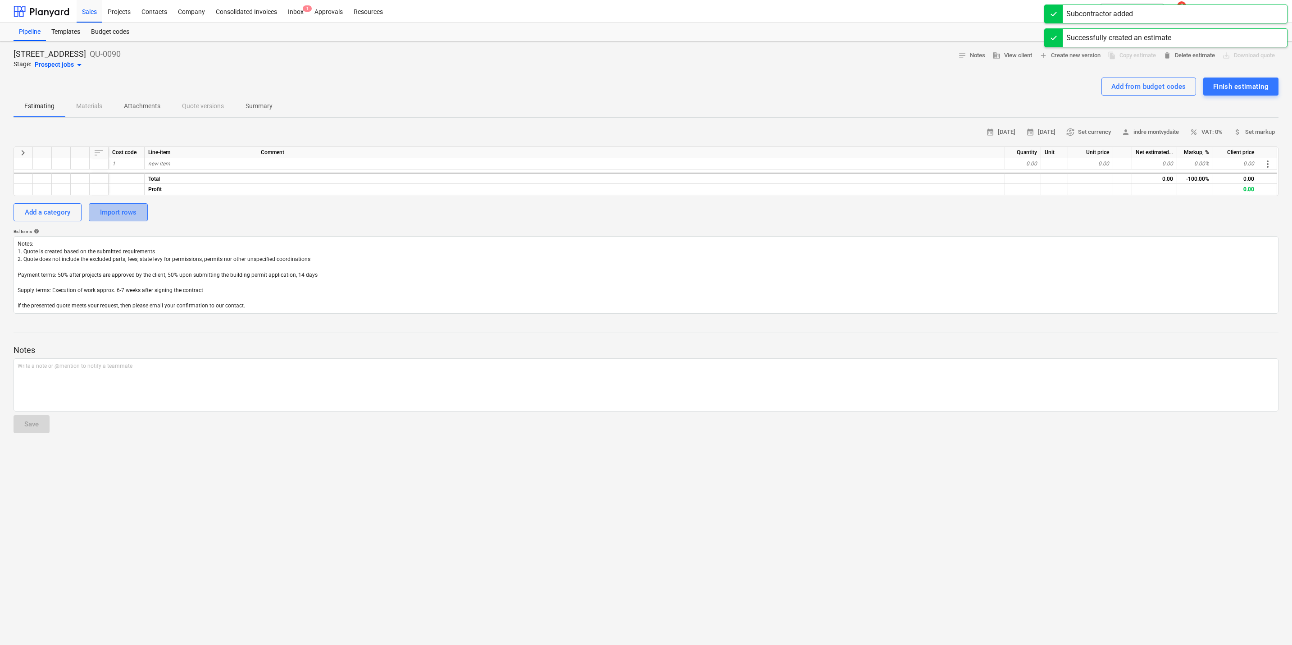
click at [139, 207] on button "Import rows" at bounding box center [118, 212] width 59 height 18
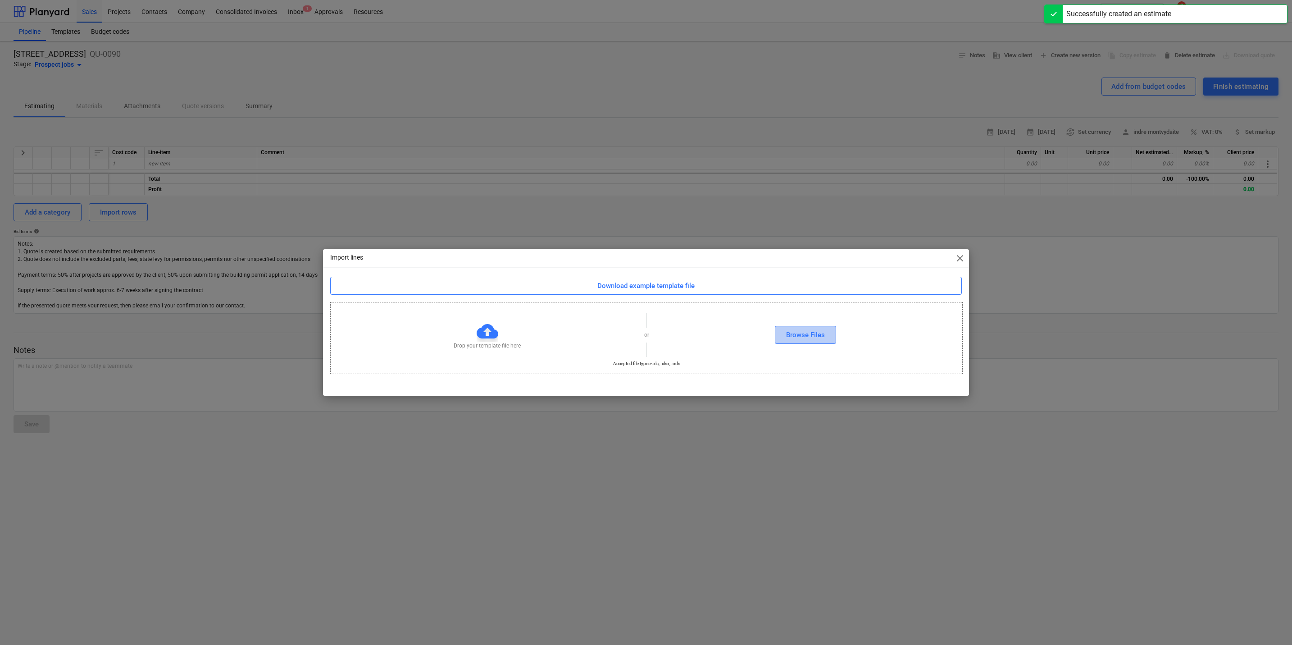
click at [817, 332] on div "Browse Files" at bounding box center [805, 335] width 39 height 12
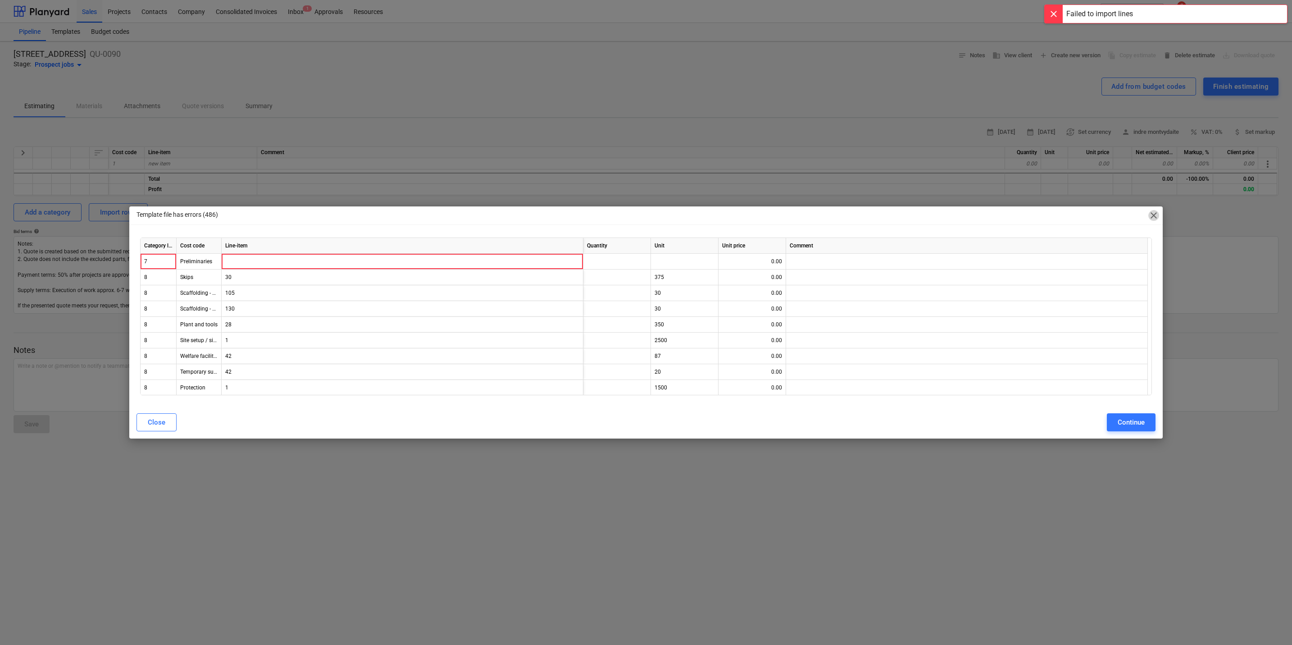
click at [1153, 215] on span "close" at bounding box center [1153, 215] width 11 height 11
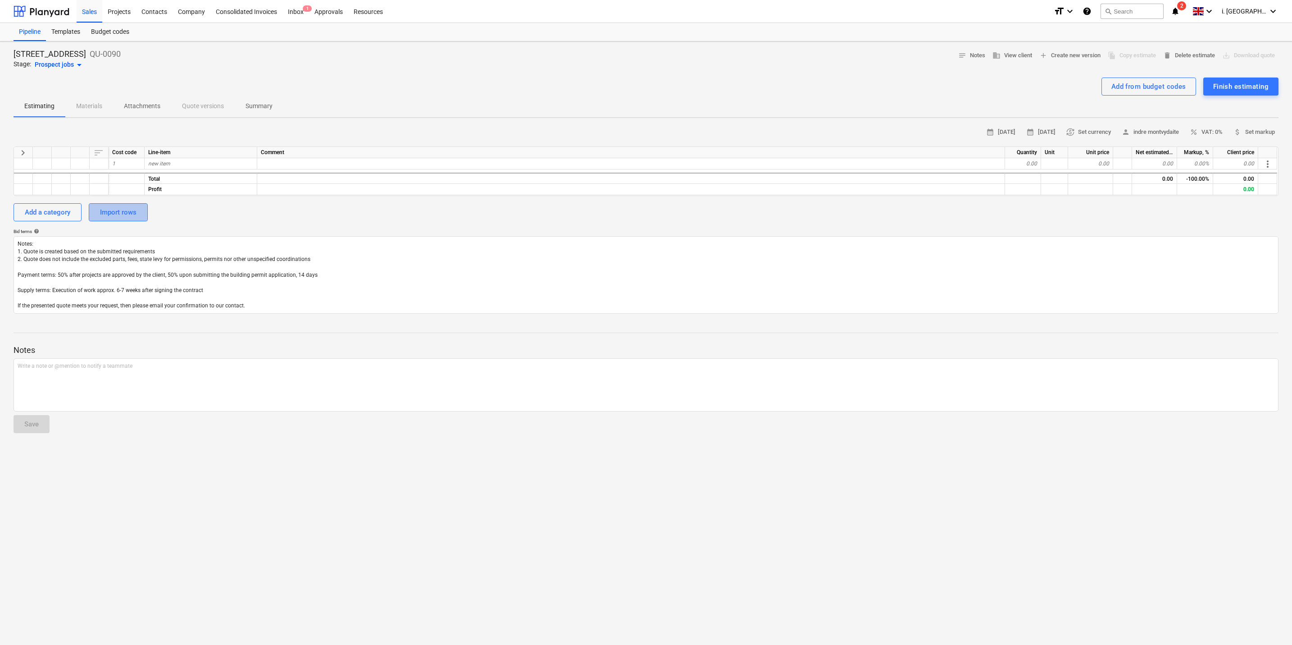
click at [115, 220] on button "Import rows" at bounding box center [118, 212] width 59 height 18
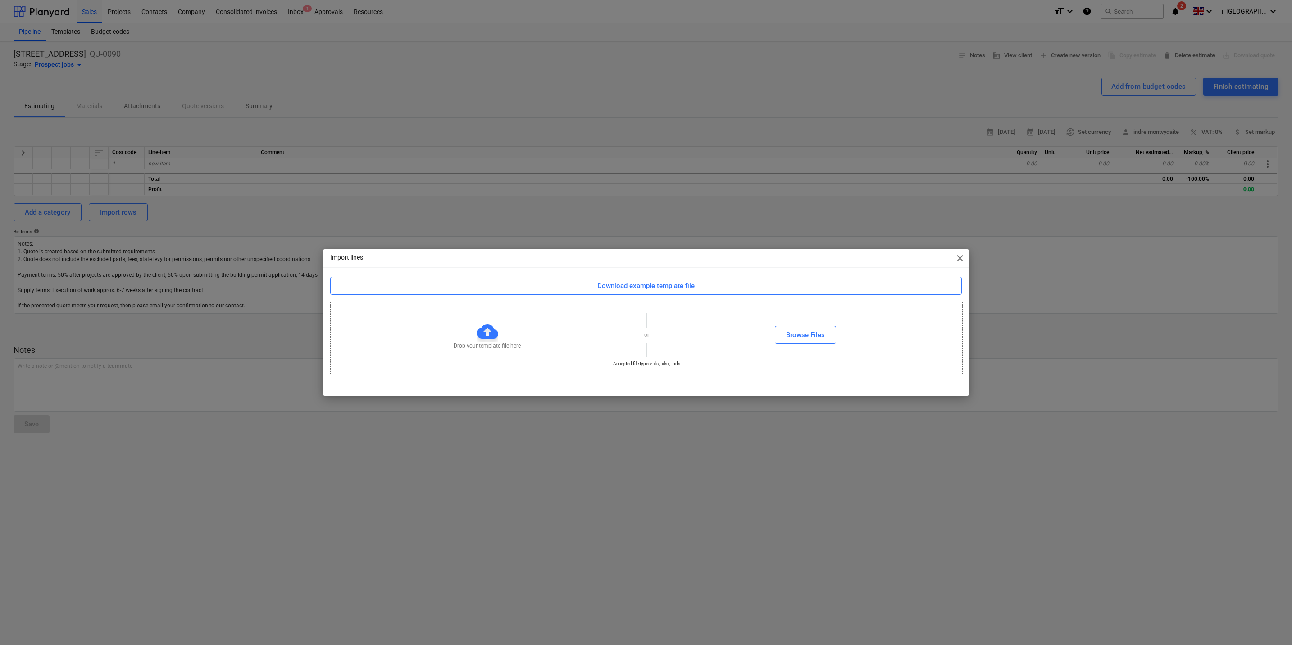
click at [780, 324] on div "Drop your template file here or Browse Files" at bounding box center [647, 335] width 632 height 51
click at [799, 338] on div "Browse Files" at bounding box center [805, 335] width 39 height 12
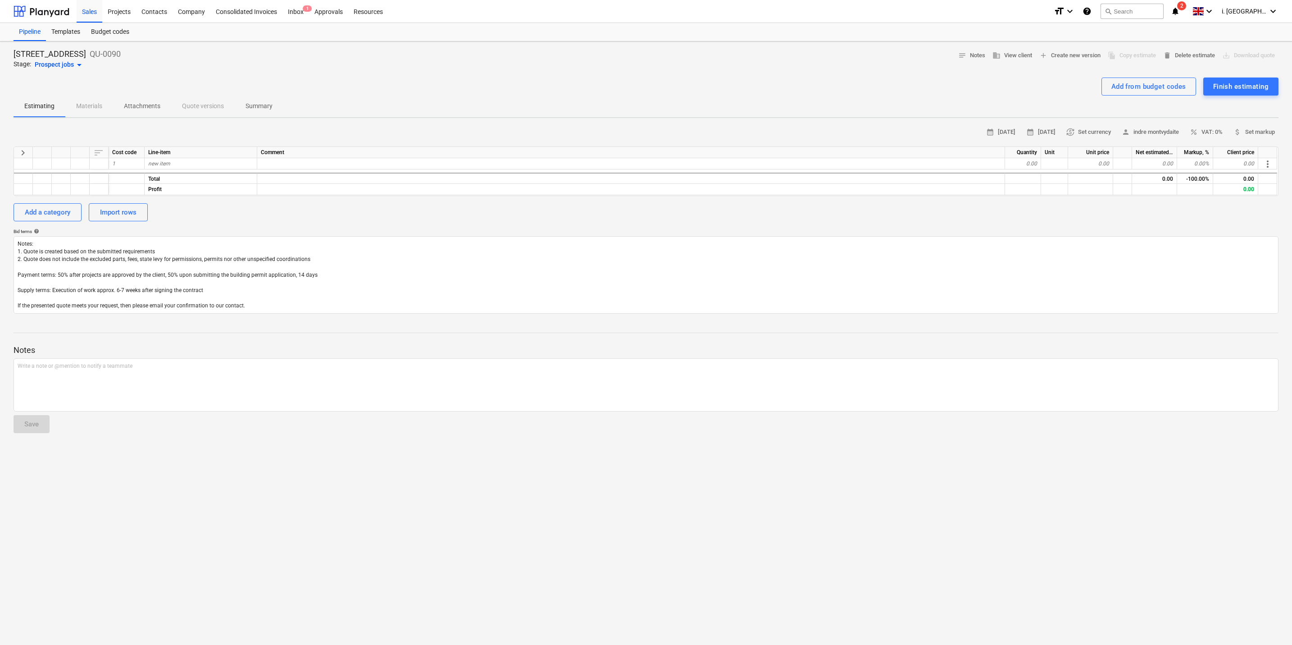
type textarea "x"
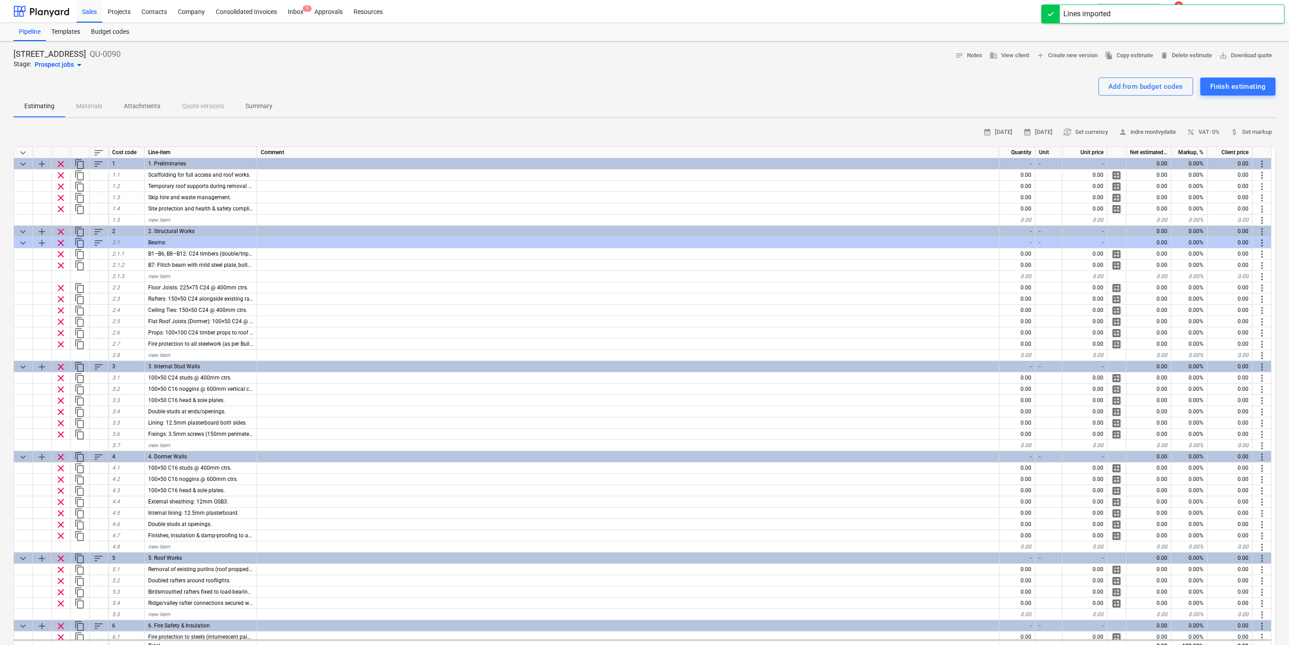
scroll to position [184, 0]
